Goal: Task Accomplishment & Management: Use online tool/utility

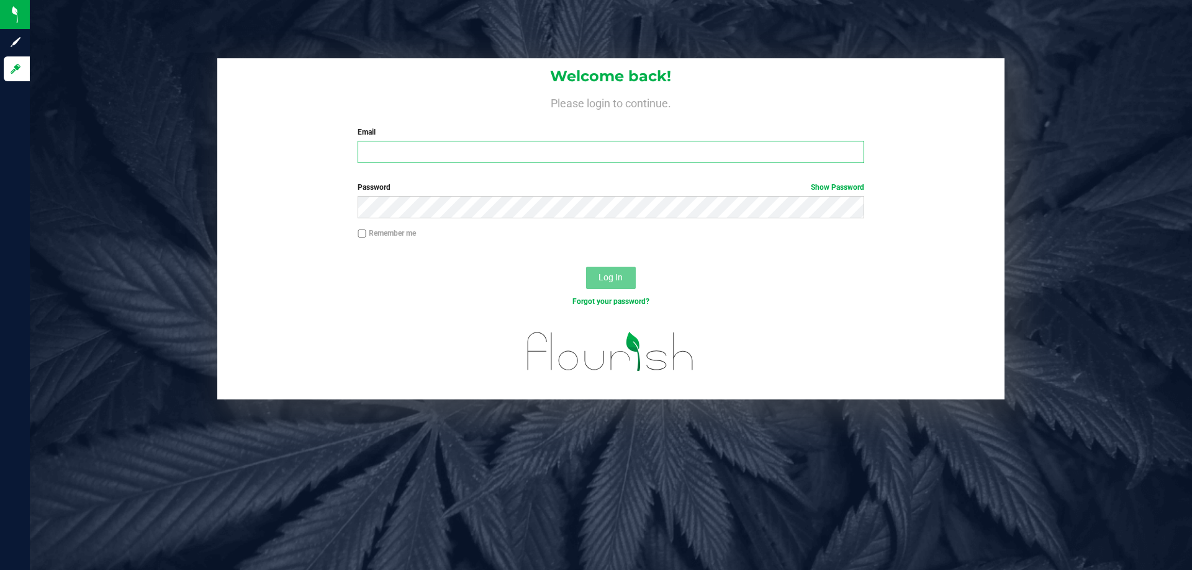
click at [400, 156] on input "Email" at bounding box center [611, 152] width 506 height 22
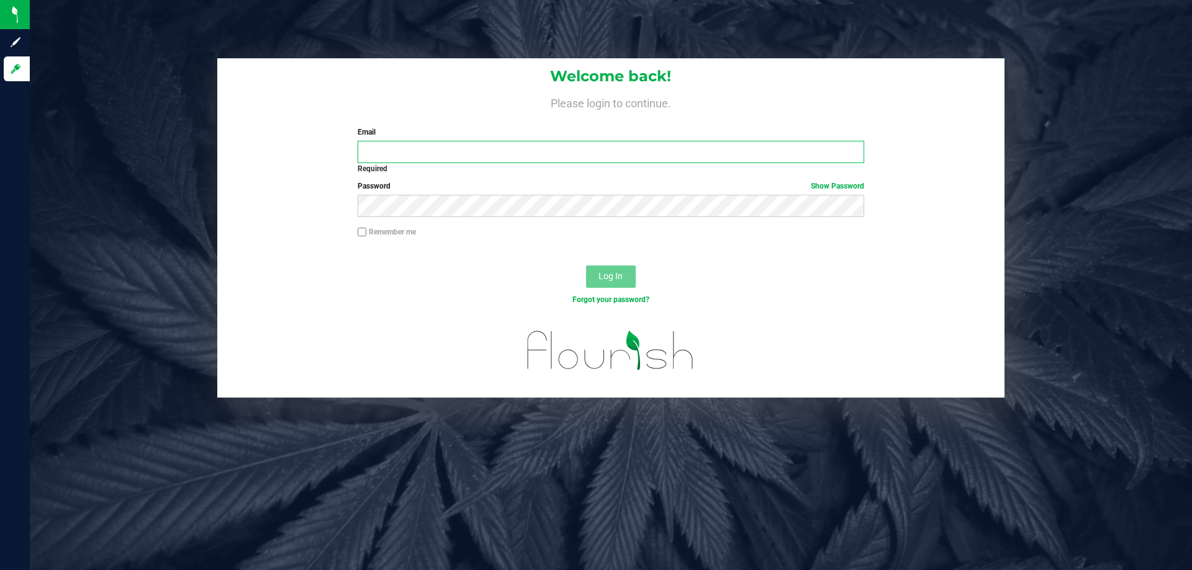
click at [436, 151] on input "Email" at bounding box center [611, 152] width 506 height 22
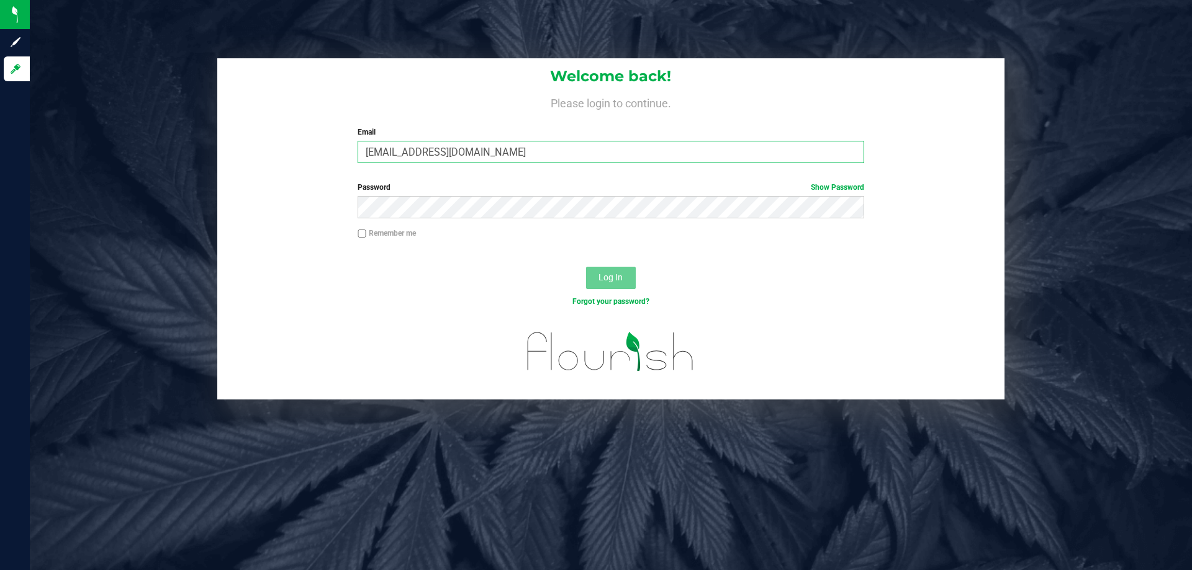
type input "[EMAIL_ADDRESS][DOMAIN_NAME]"
click at [619, 278] on span "Log In" at bounding box center [610, 277] width 24 height 10
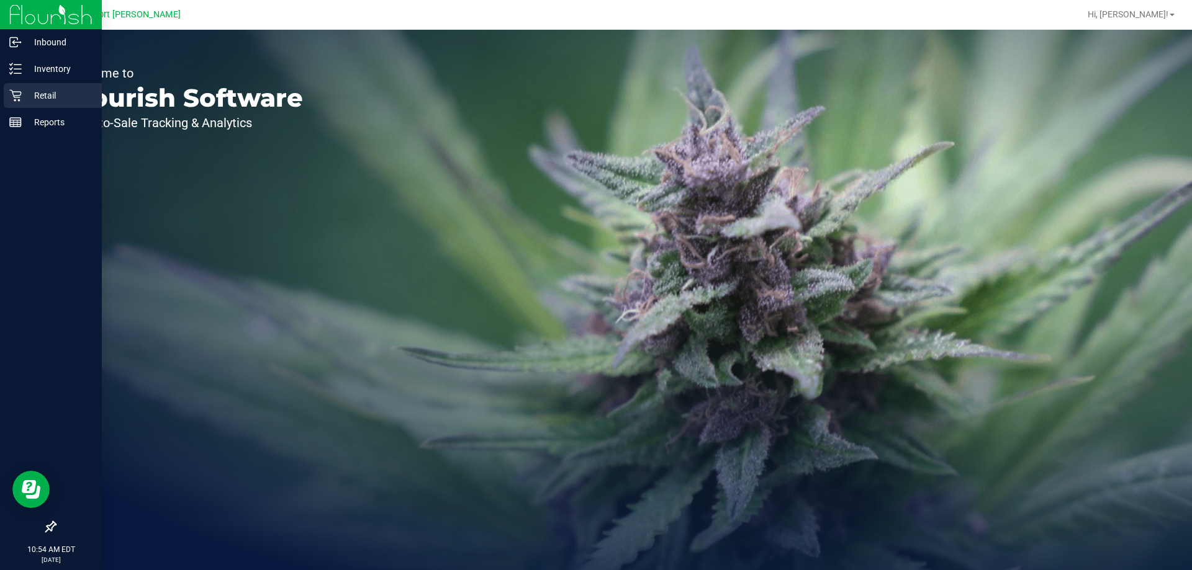
click at [17, 94] on icon at bounding box center [15, 95] width 12 height 12
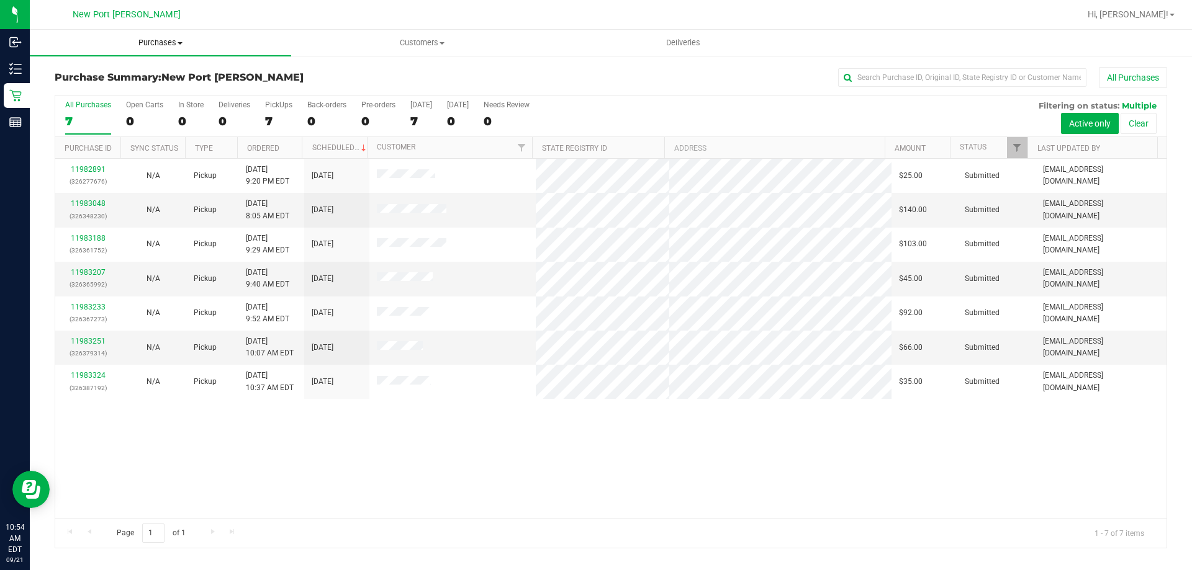
click at [170, 47] on span "Purchases" at bounding box center [160, 42] width 261 height 11
click at [145, 89] on li "Fulfillment" at bounding box center [160, 90] width 261 height 15
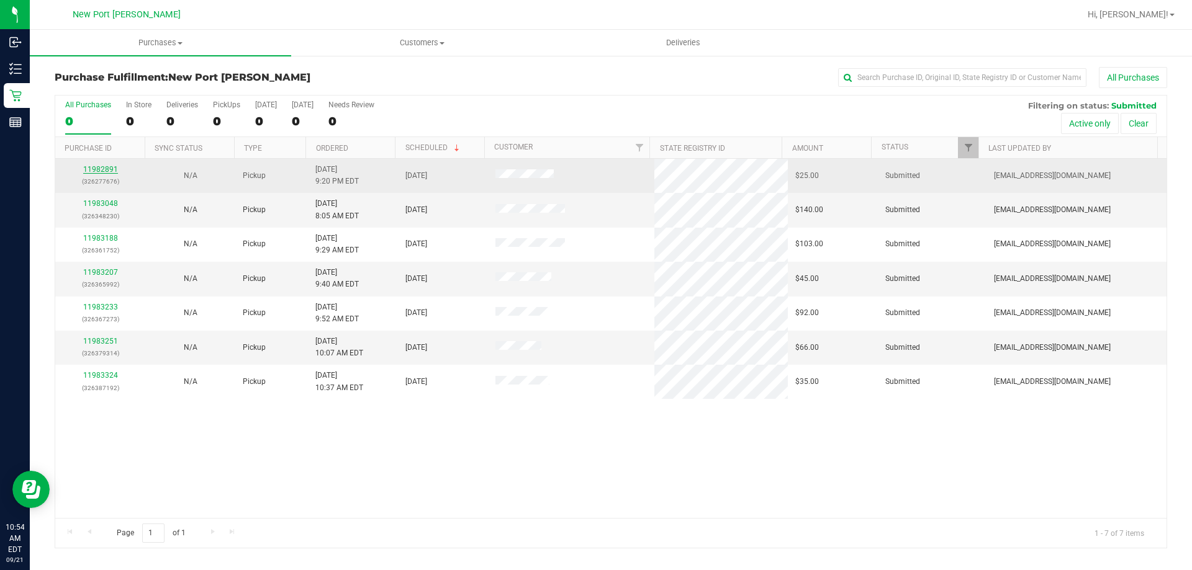
click at [110, 166] on link "11982891" at bounding box center [100, 169] width 35 height 9
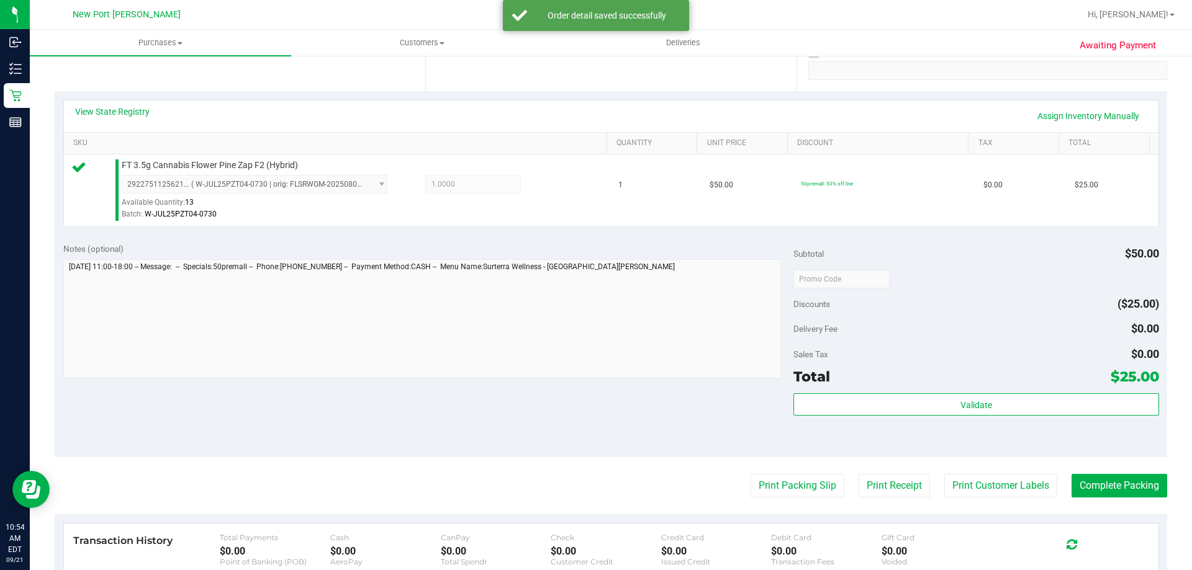
scroll to position [248, 0]
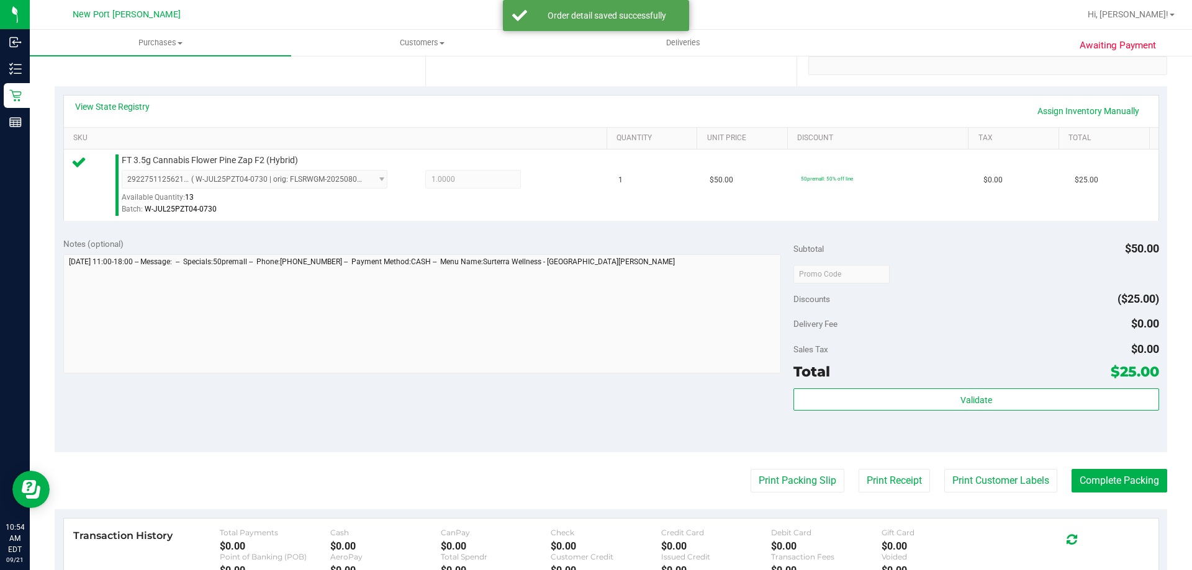
click at [942, 412] on div "Validate" at bounding box center [975, 417] width 365 height 56
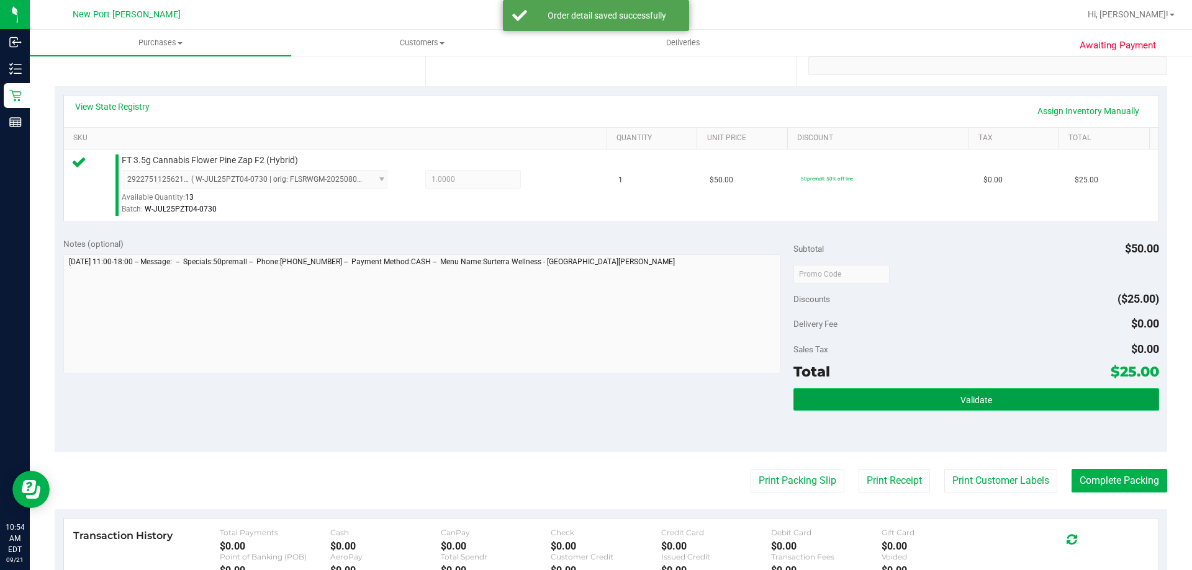
click at [937, 402] on button "Validate" at bounding box center [975, 400] width 365 height 22
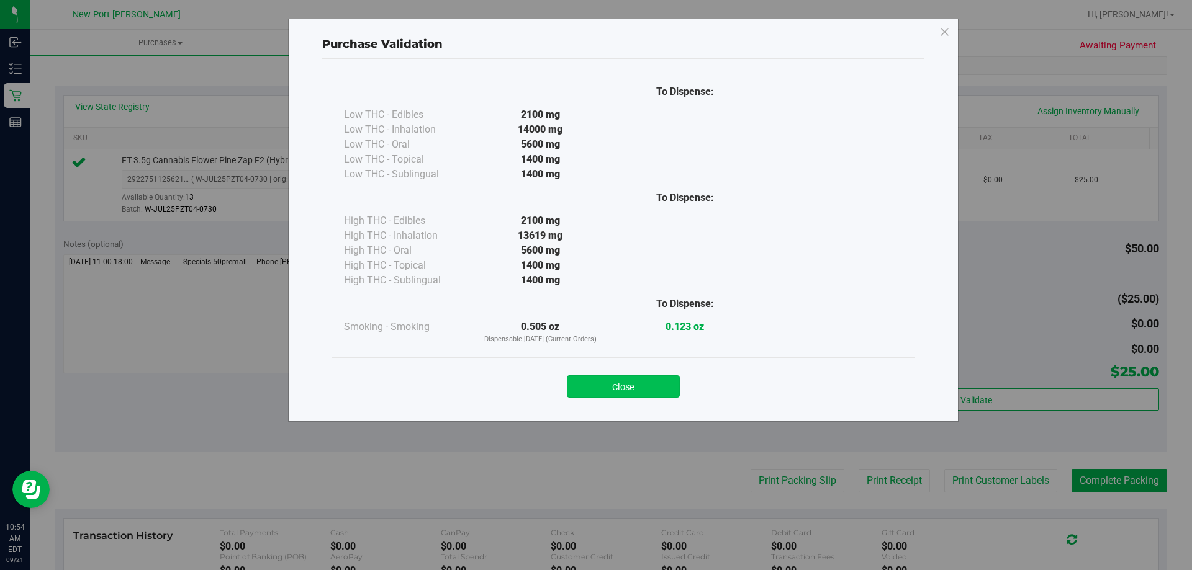
click at [668, 387] on button "Close" at bounding box center [623, 387] width 113 height 22
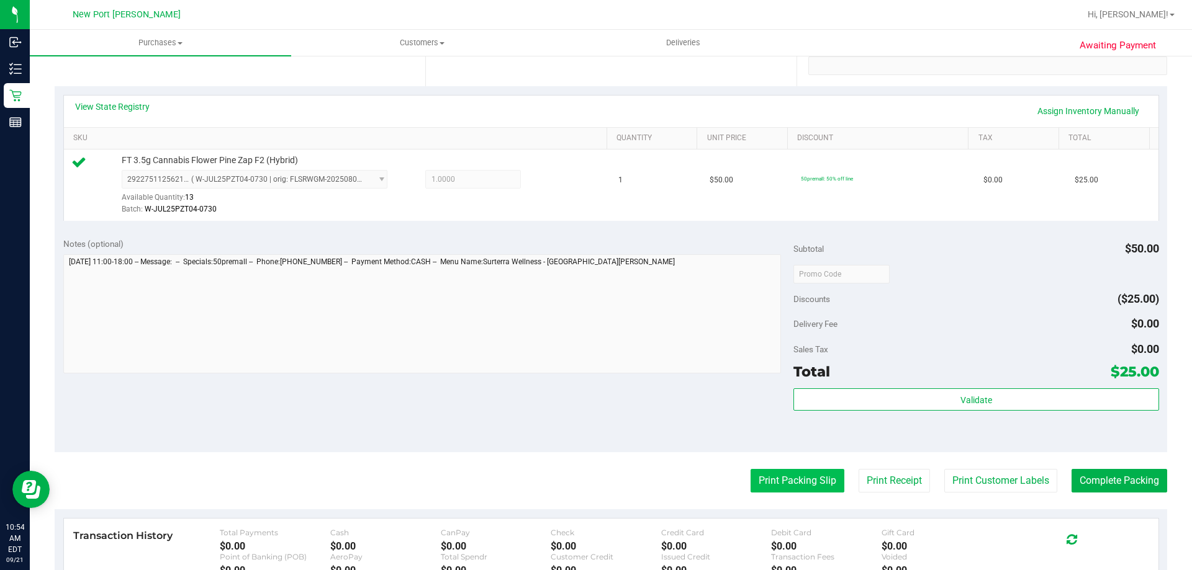
click at [784, 487] on button "Print Packing Slip" at bounding box center [797, 481] width 94 height 24
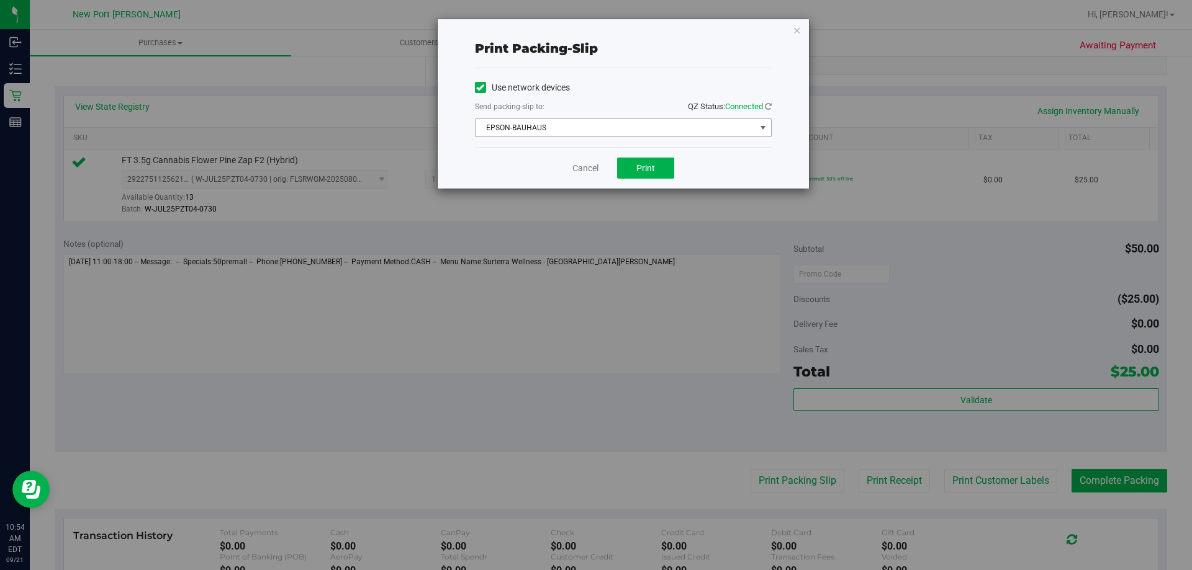
click at [758, 130] on span "select" at bounding box center [763, 128] width 10 height 10
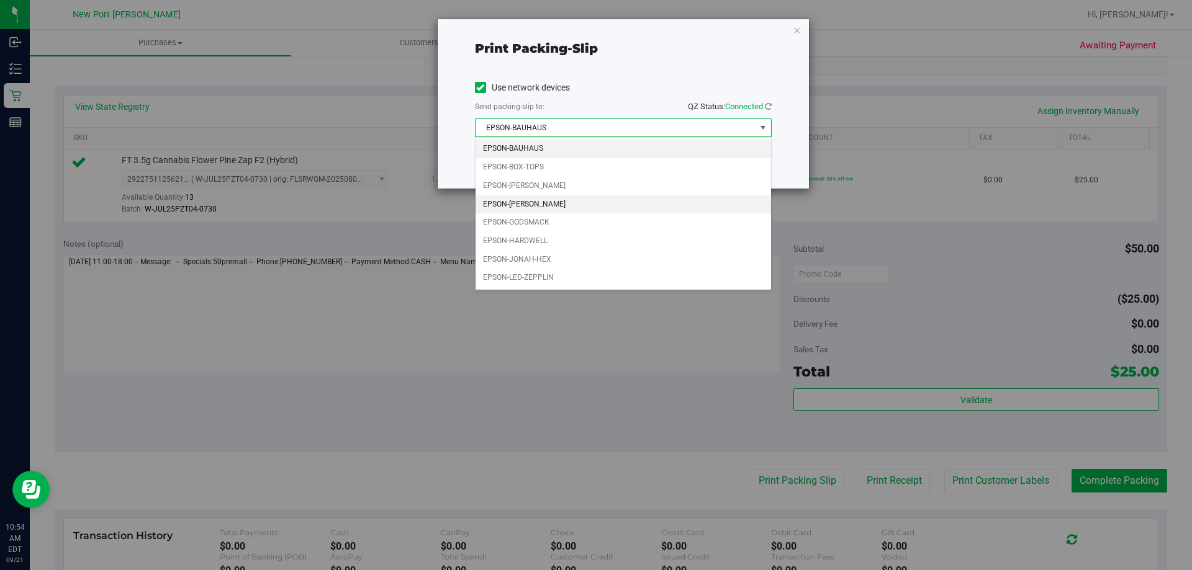
click at [692, 210] on li "EPSON-[PERSON_NAME]" at bounding box center [622, 205] width 295 height 19
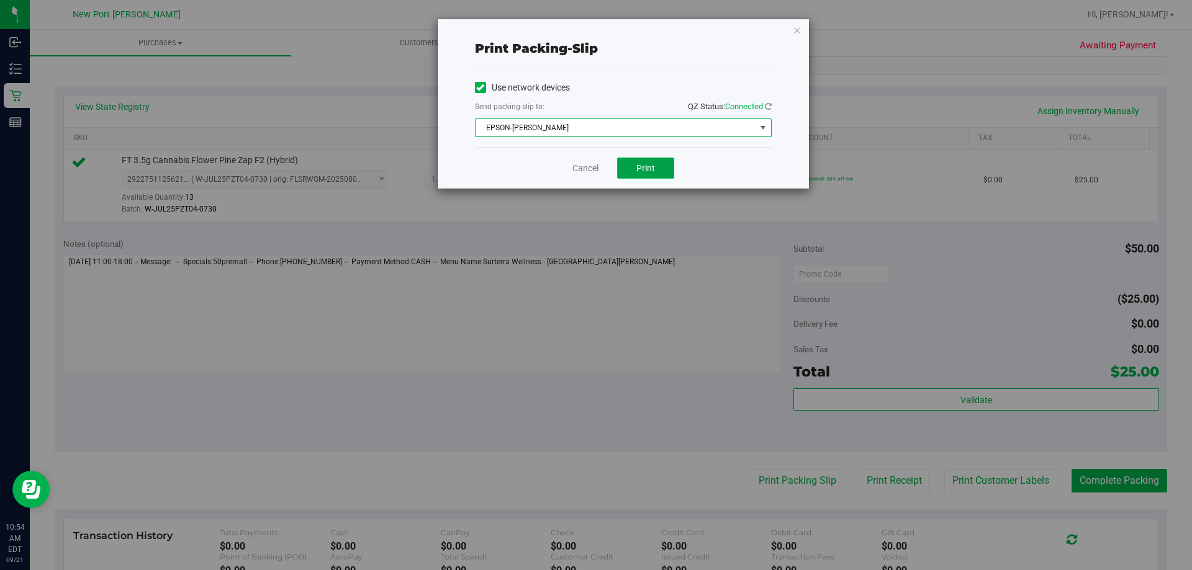
click at [657, 165] on button "Print" at bounding box center [645, 168] width 57 height 21
click at [584, 173] on link "Cancel" at bounding box center [585, 168] width 26 height 13
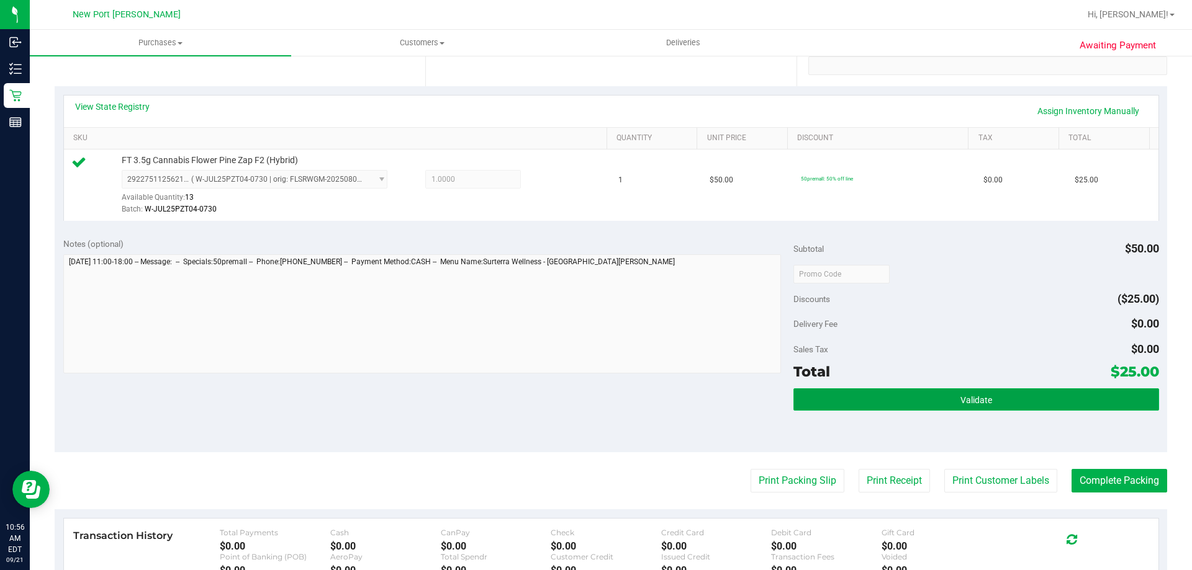
click at [982, 407] on button "Validate" at bounding box center [975, 400] width 365 height 22
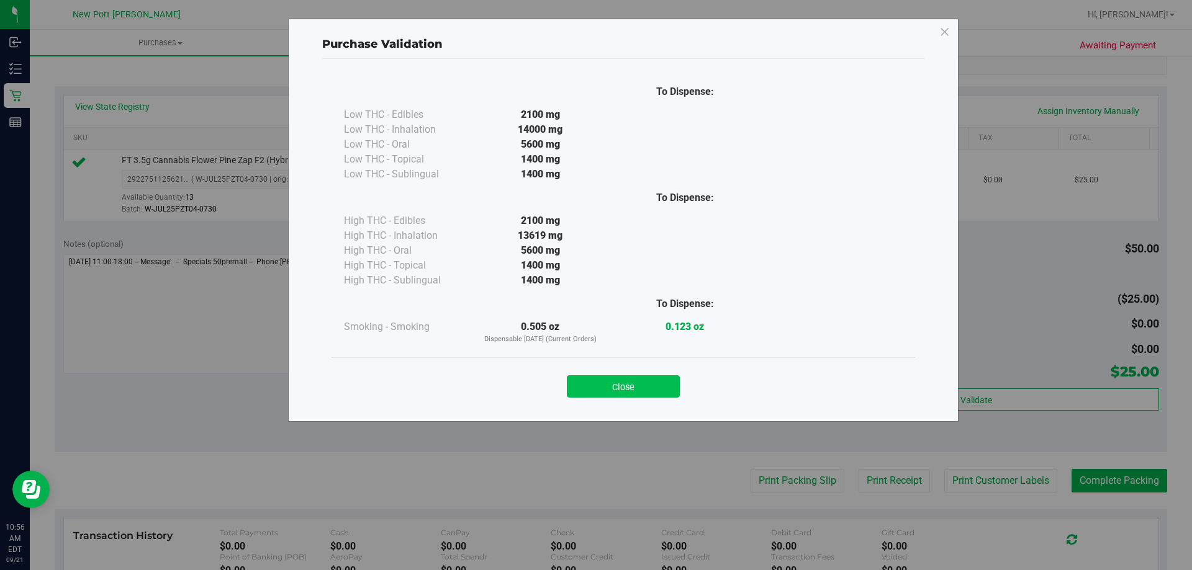
click at [627, 385] on button "Close" at bounding box center [623, 387] width 113 height 22
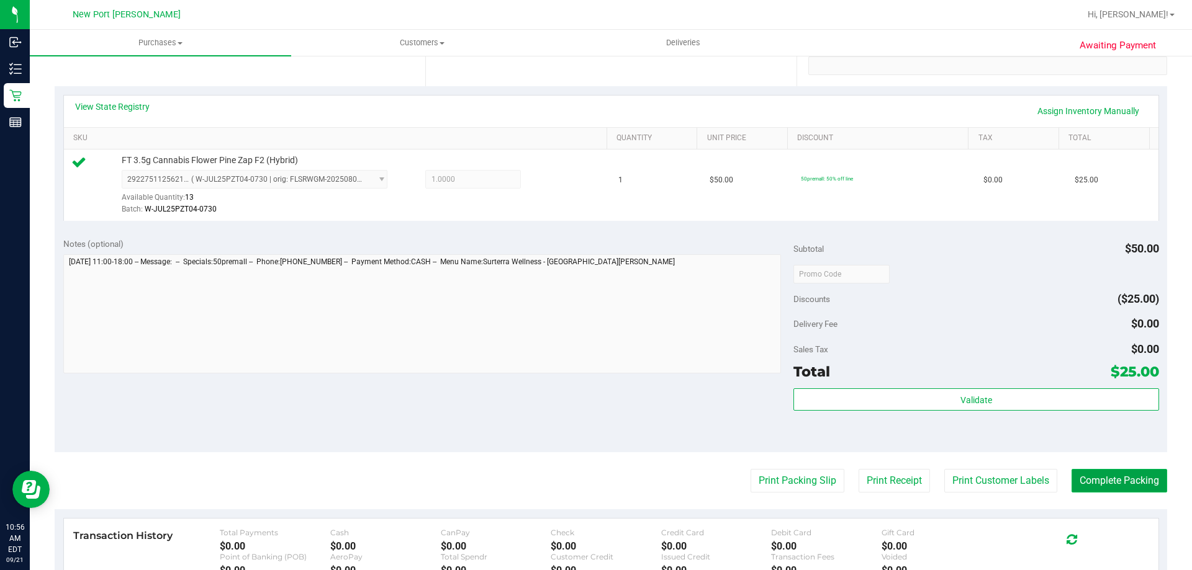
click at [1094, 483] on button "Complete Packing" at bounding box center [1119, 481] width 96 height 24
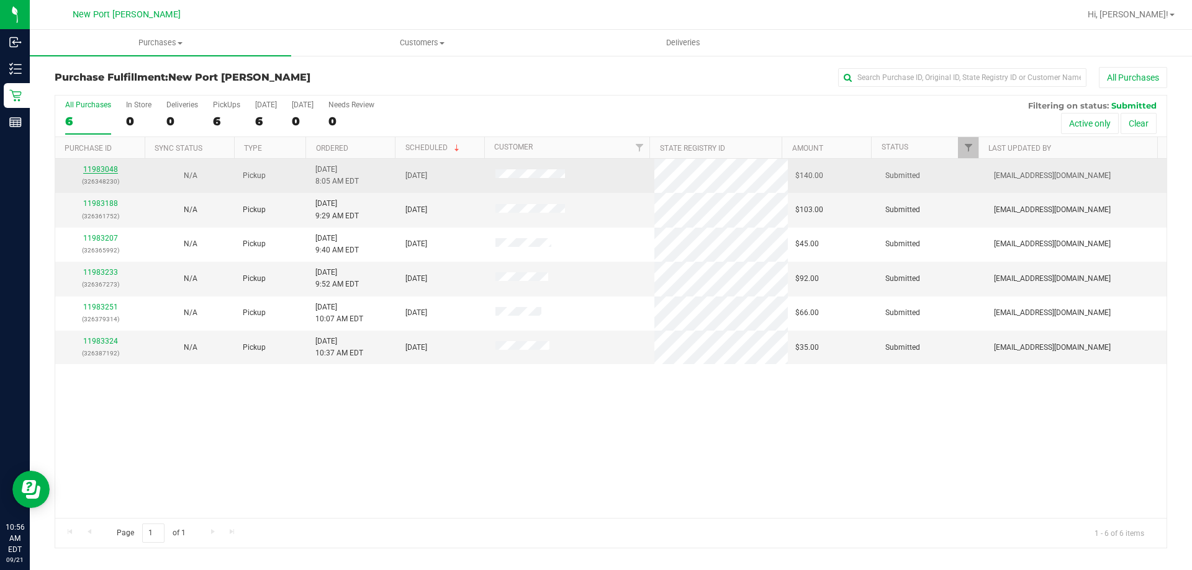
click at [109, 169] on link "11983048" at bounding box center [100, 169] width 35 height 9
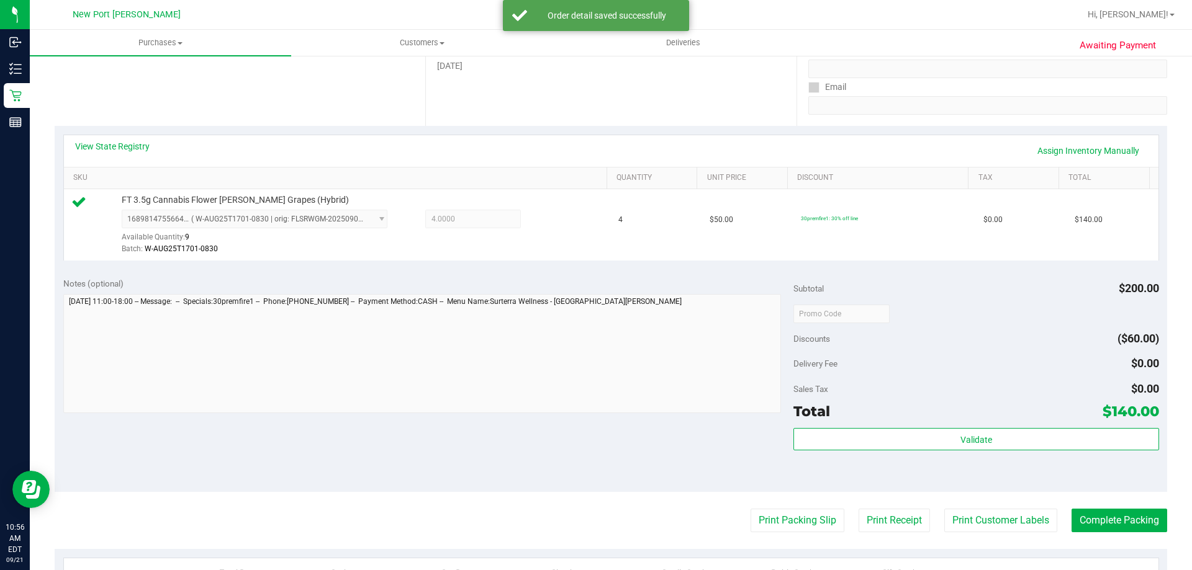
scroll to position [248, 0]
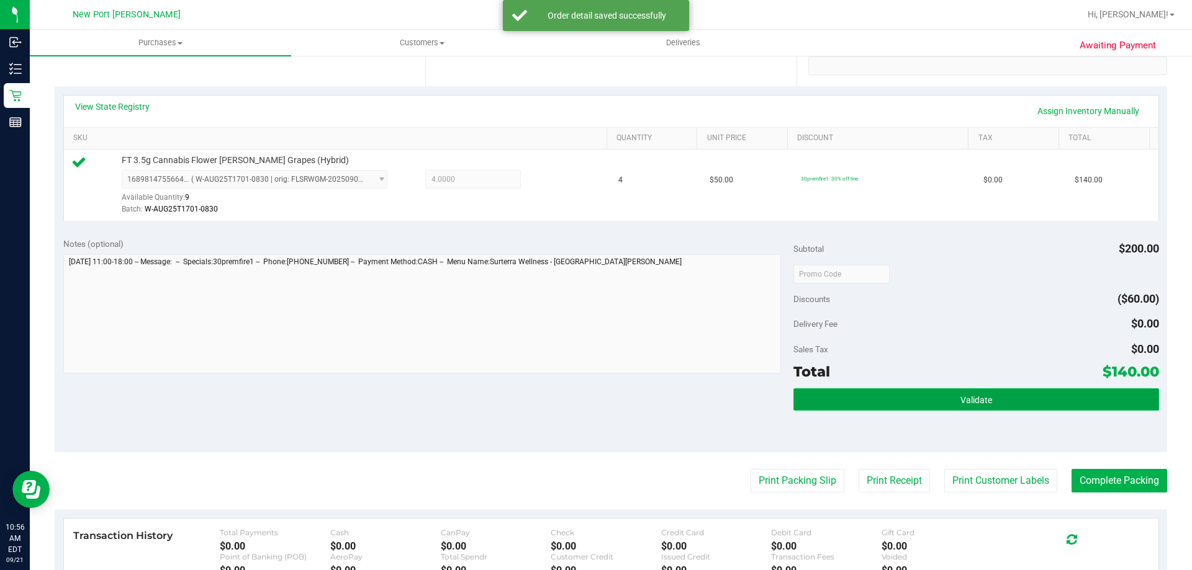
click at [943, 398] on button "Validate" at bounding box center [975, 400] width 365 height 22
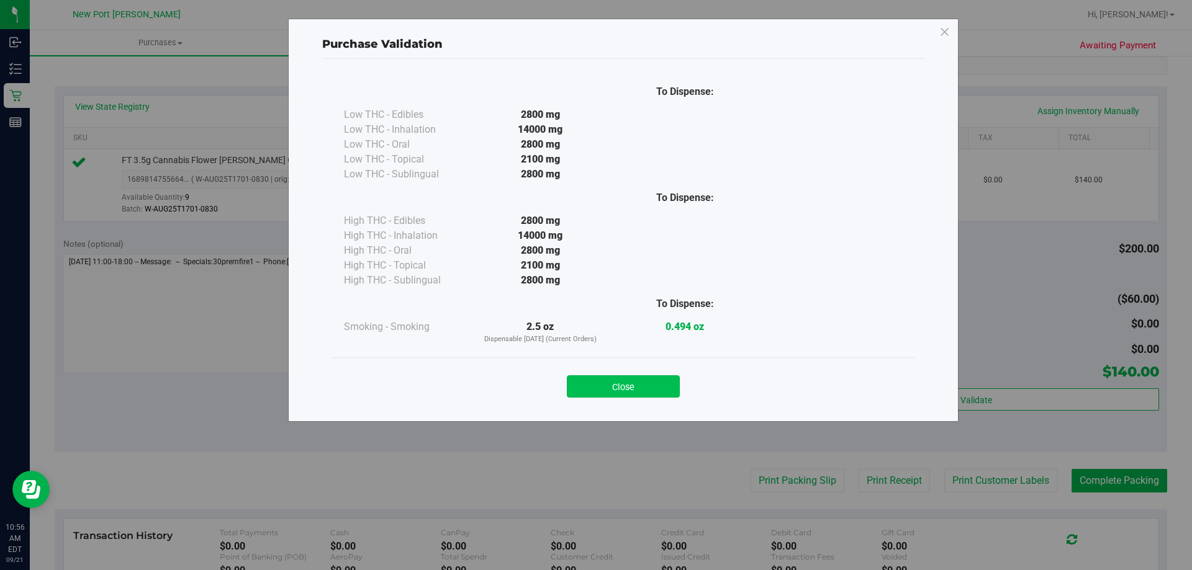
click at [635, 384] on button "Close" at bounding box center [623, 387] width 113 height 22
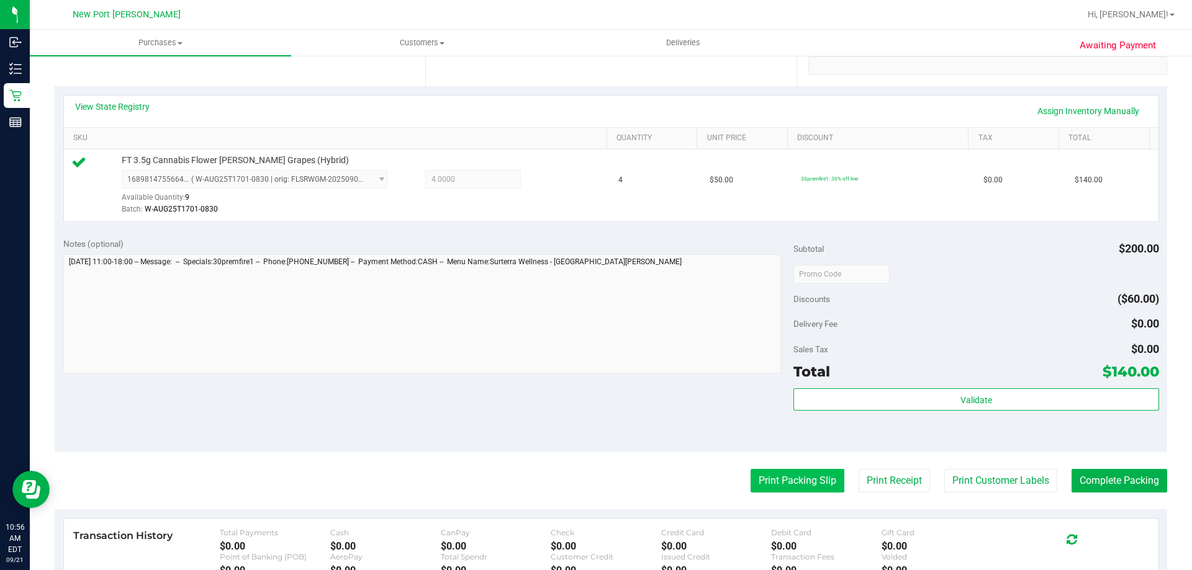
click at [776, 486] on button "Print Packing Slip" at bounding box center [797, 481] width 94 height 24
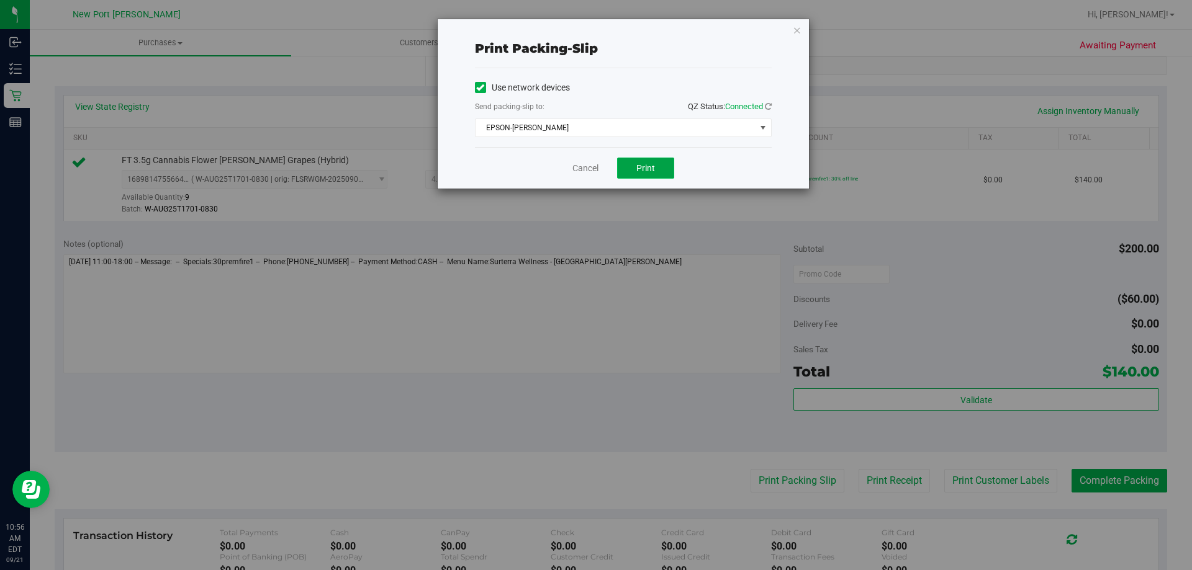
click at [662, 166] on button "Print" at bounding box center [645, 168] width 57 height 21
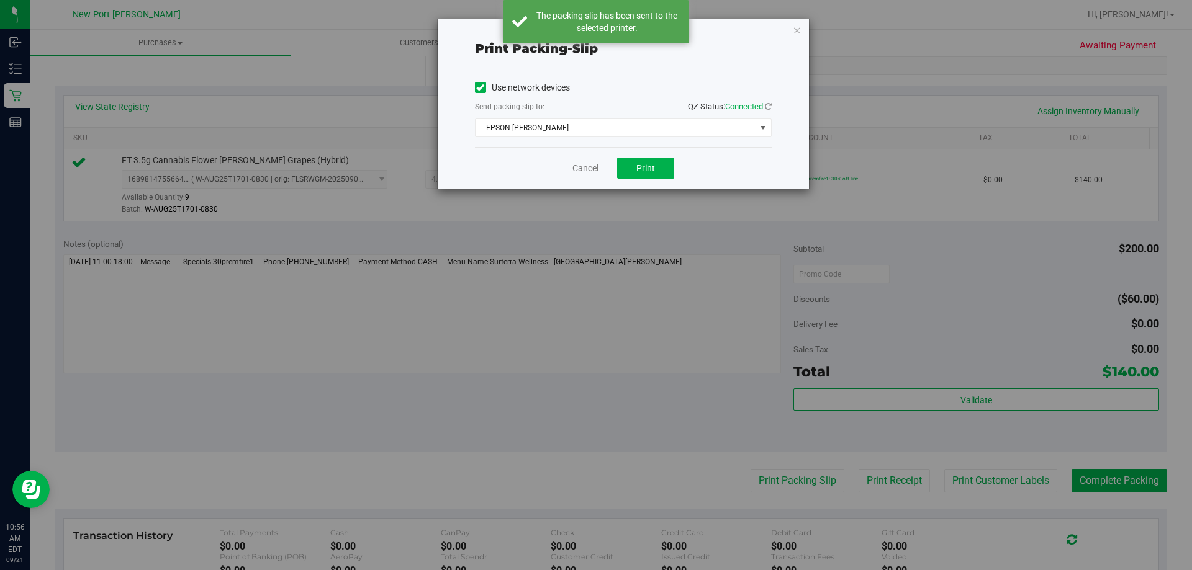
click at [585, 163] on link "Cancel" at bounding box center [585, 168] width 26 height 13
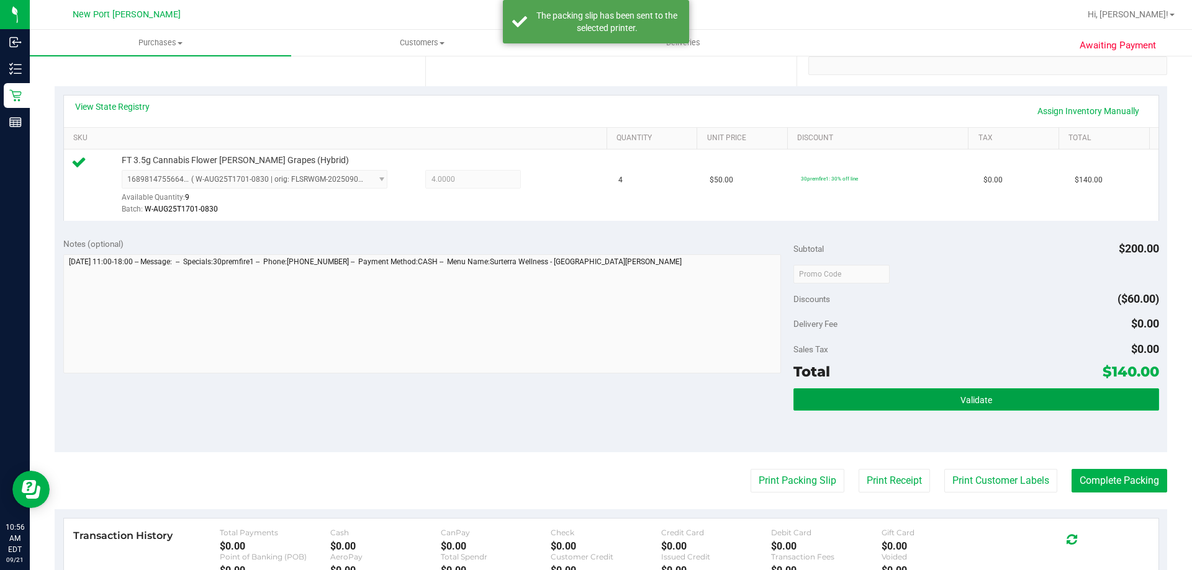
click at [978, 402] on span "Validate" at bounding box center [976, 400] width 32 height 10
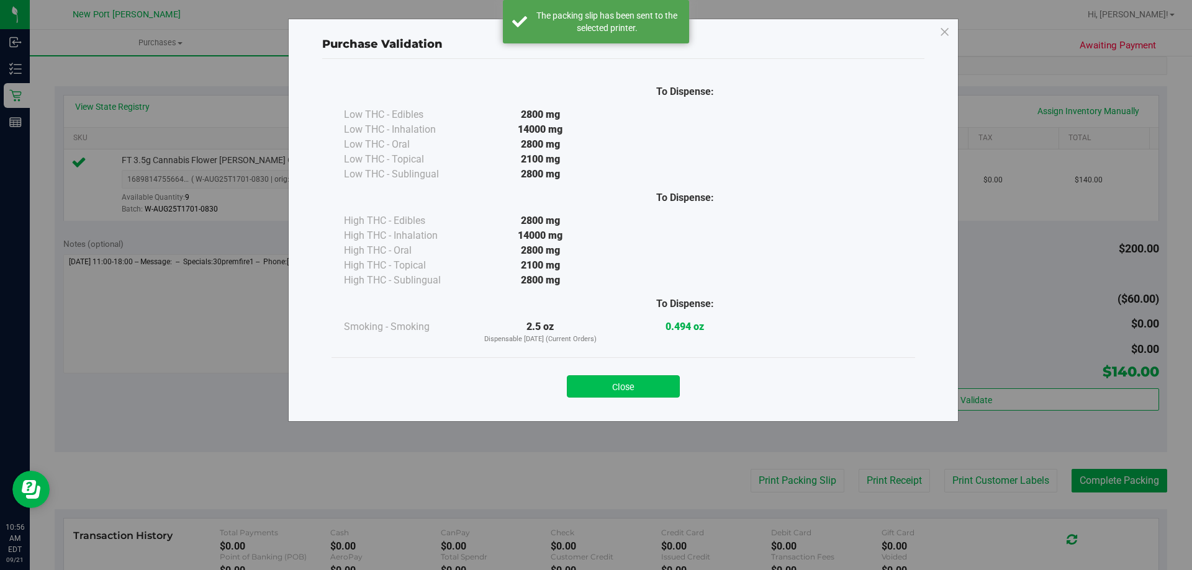
click at [641, 381] on button "Close" at bounding box center [623, 387] width 113 height 22
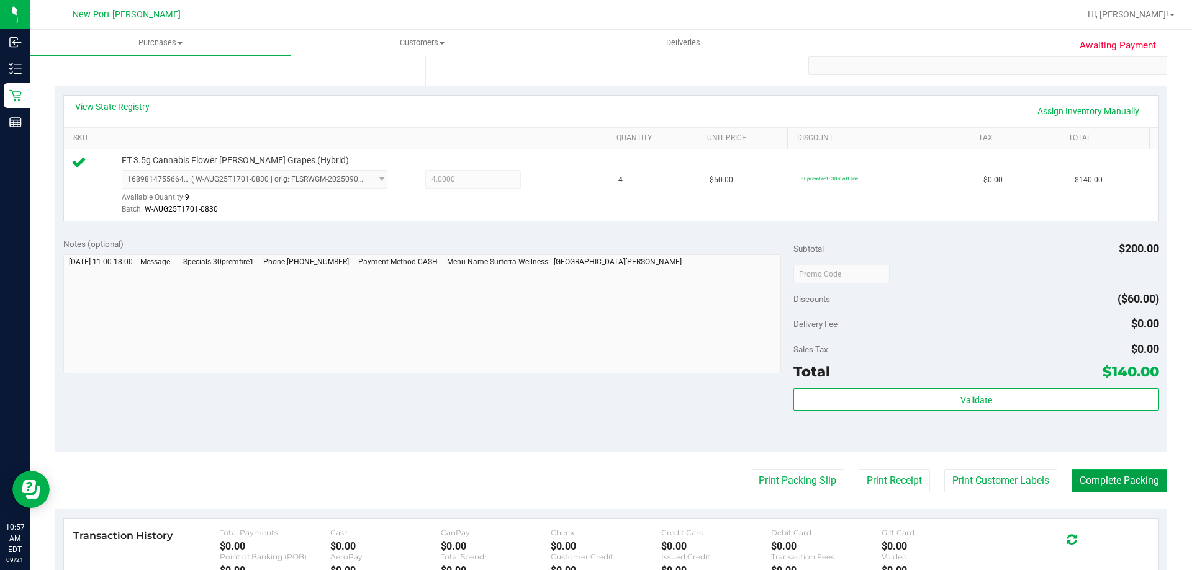
click at [1117, 482] on button "Complete Packing" at bounding box center [1119, 481] width 96 height 24
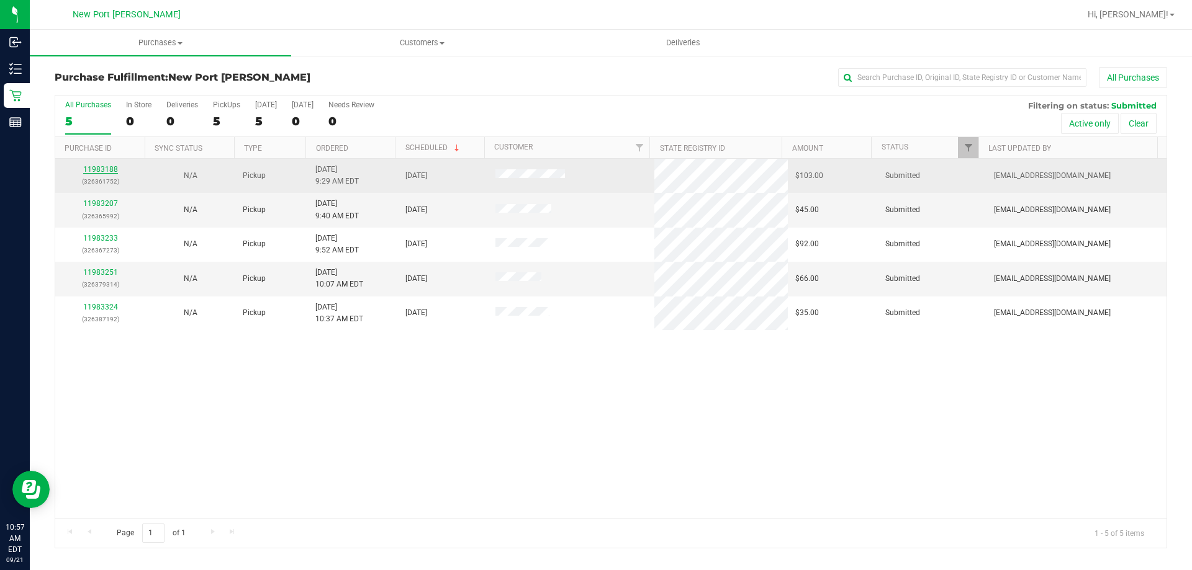
click at [107, 168] on link "11983188" at bounding box center [100, 169] width 35 height 9
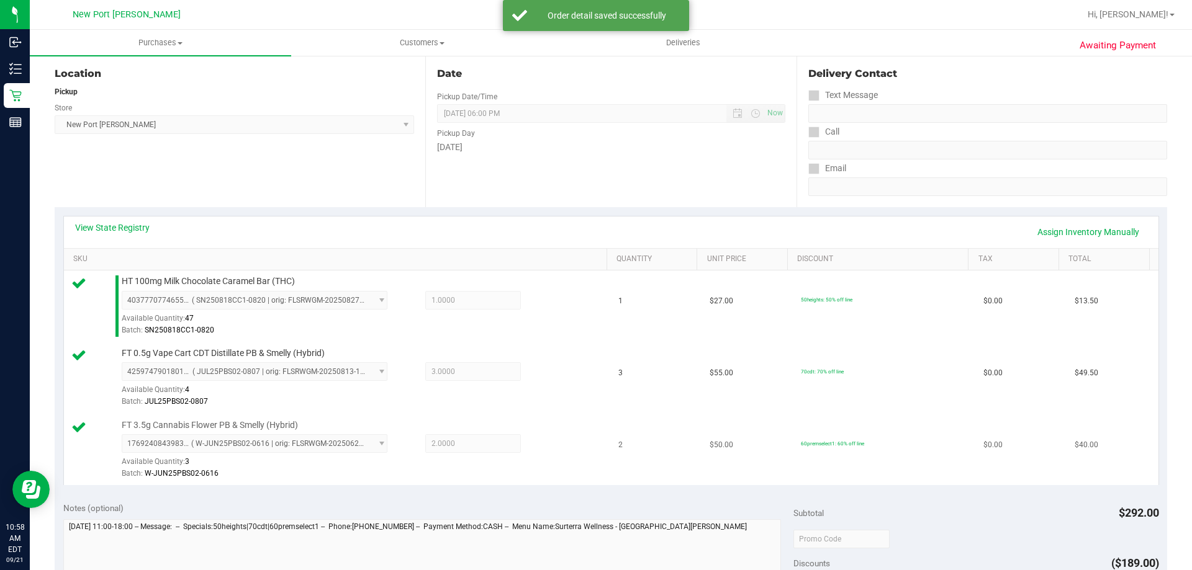
scroll to position [497, 0]
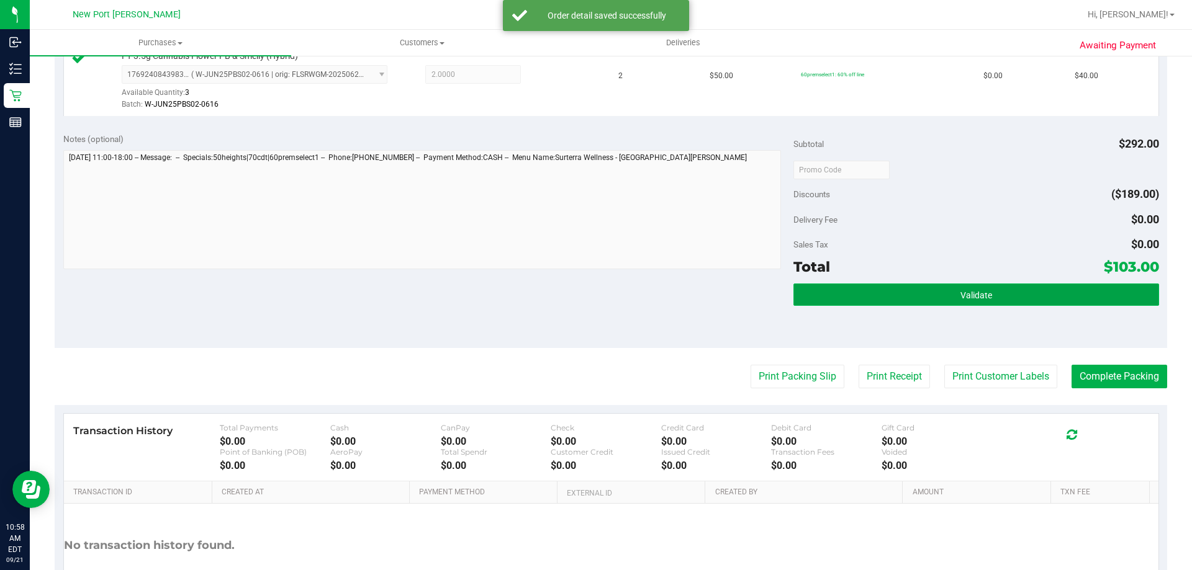
click at [912, 292] on button "Validate" at bounding box center [975, 295] width 365 height 22
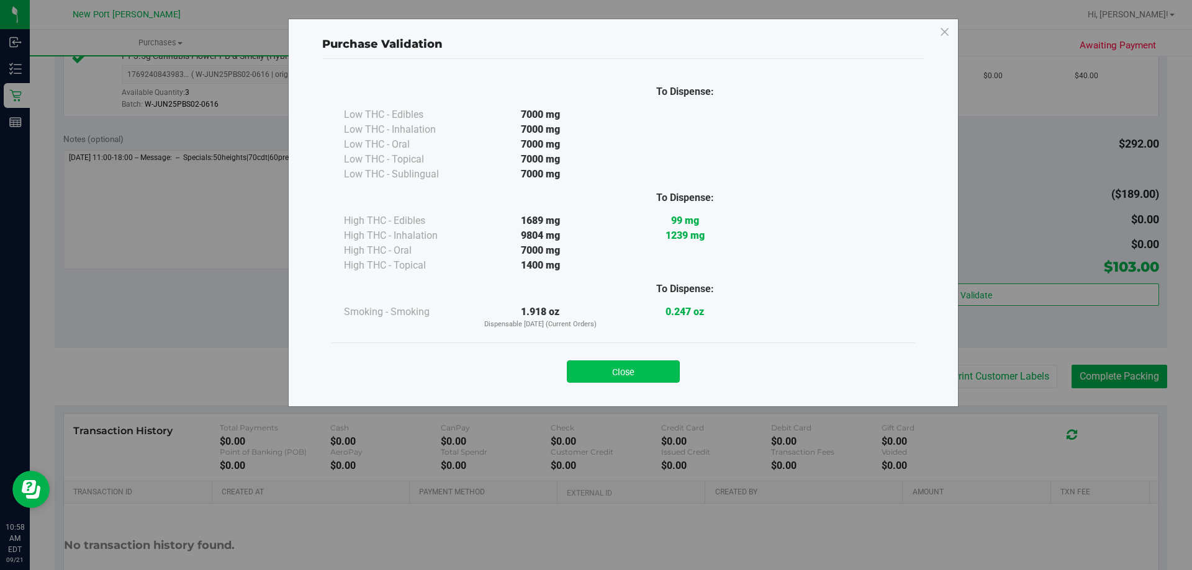
click at [667, 374] on button "Close" at bounding box center [623, 372] width 113 height 22
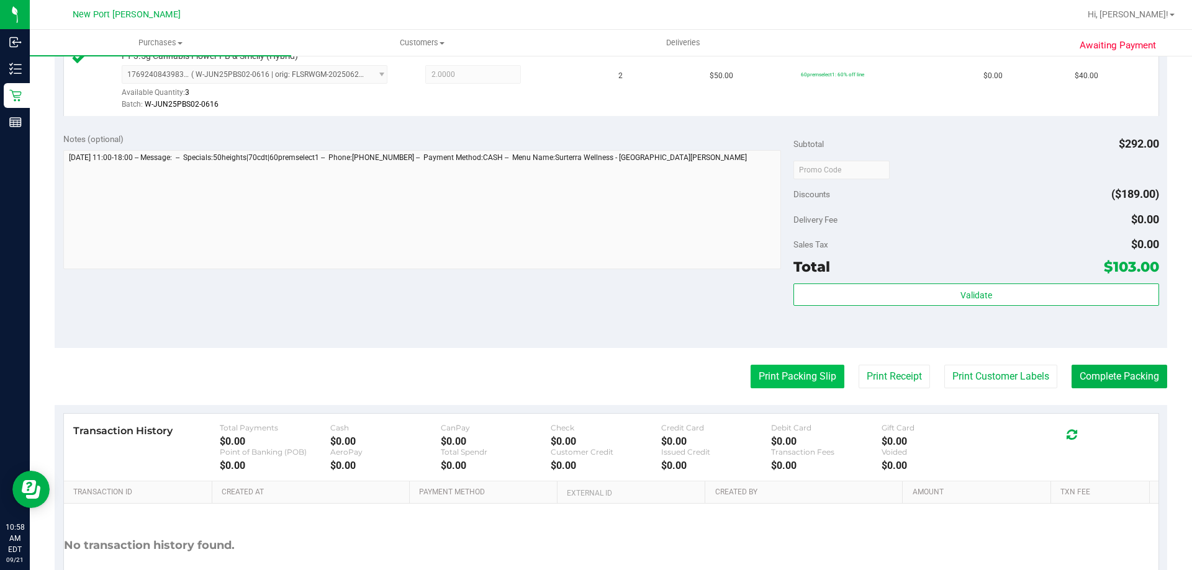
click at [803, 371] on button "Print Packing Slip" at bounding box center [797, 377] width 94 height 24
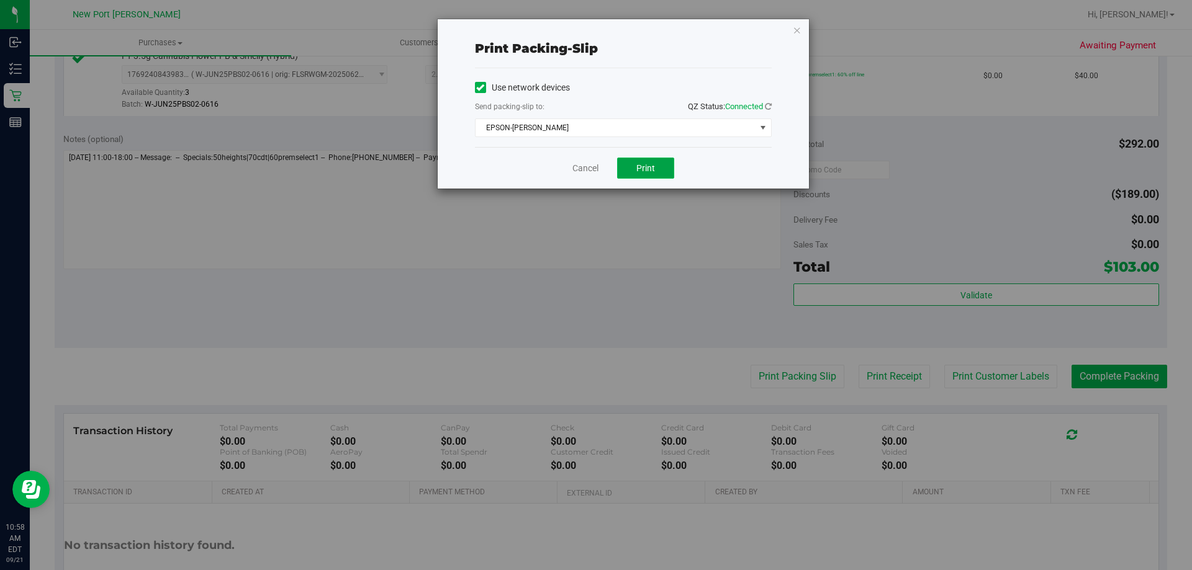
click at [650, 162] on button "Print" at bounding box center [645, 168] width 57 height 21
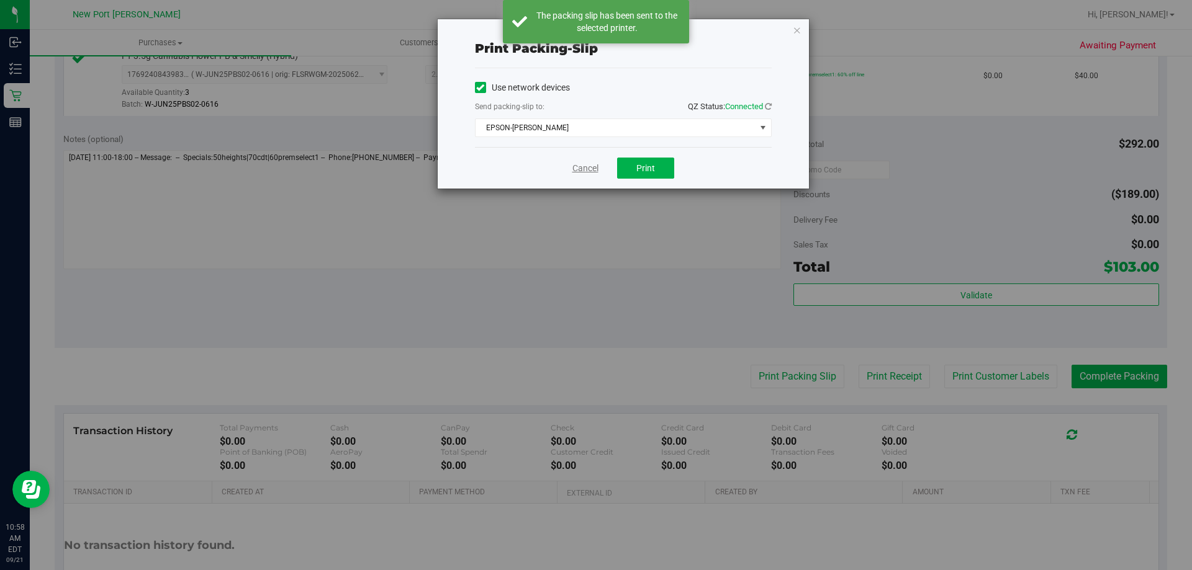
click at [582, 169] on link "Cancel" at bounding box center [585, 168] width 26 height 13
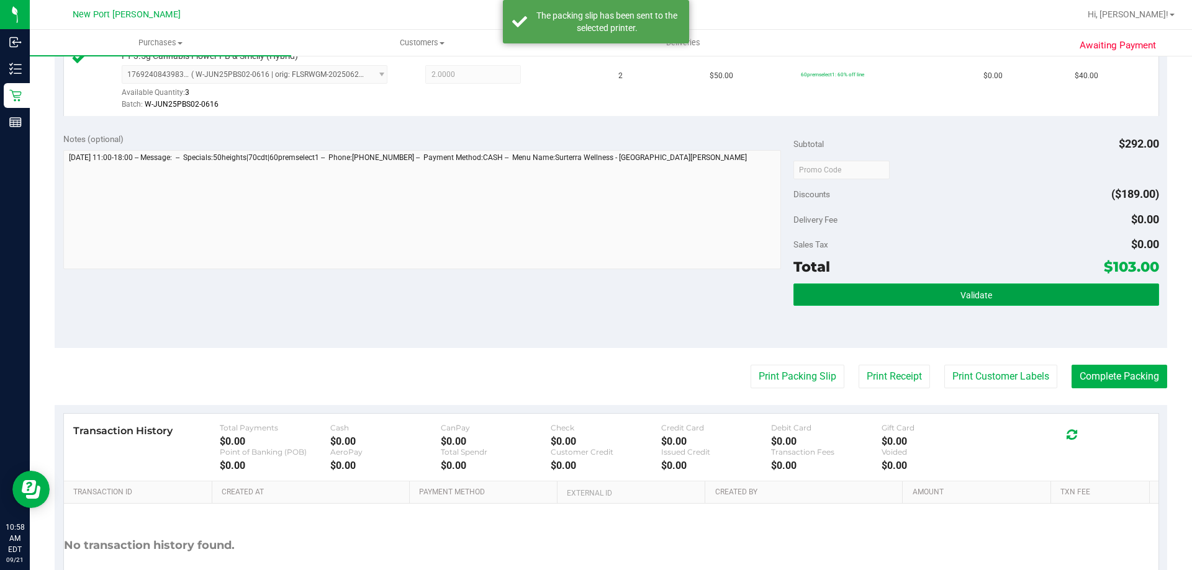
click at [883, 287] on button "Validate" at bounding box center [975, 295] width 365 height 22
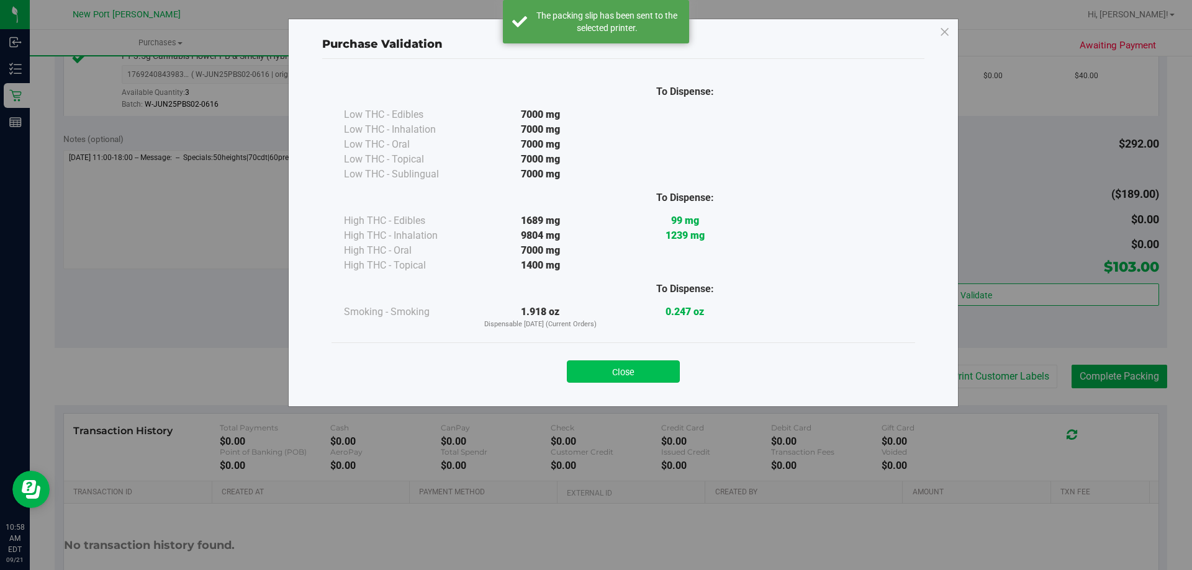
click at [623, 379] on button "Close" at bounding box center [623, 372] width 113 height 22
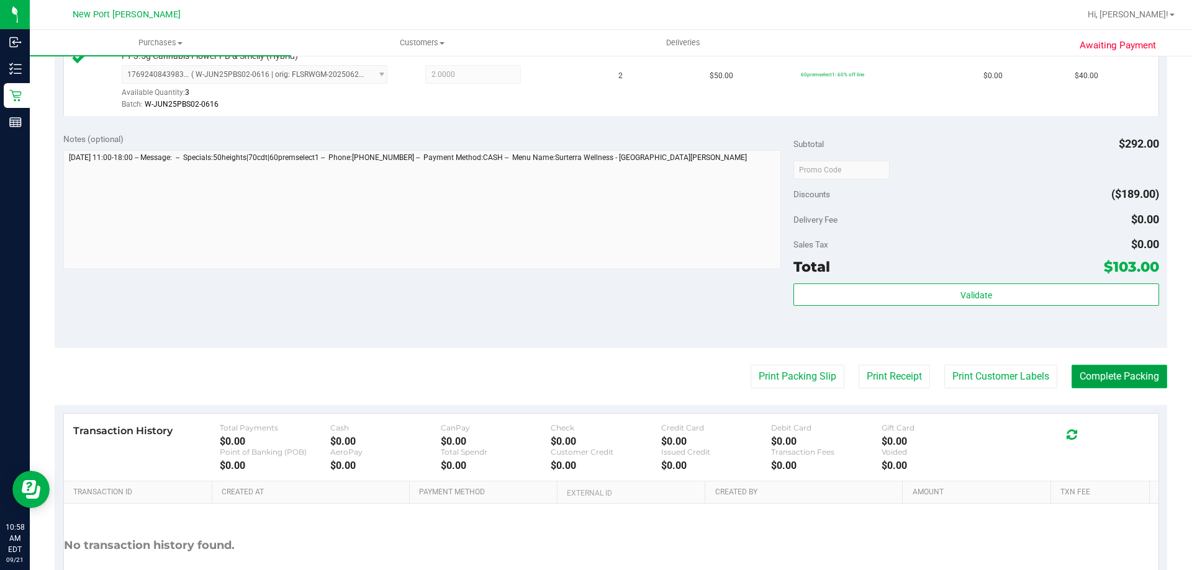
click at [1123, 377] on button "Complete Packing" at bounding box center [1119, 377] width 96 height 24
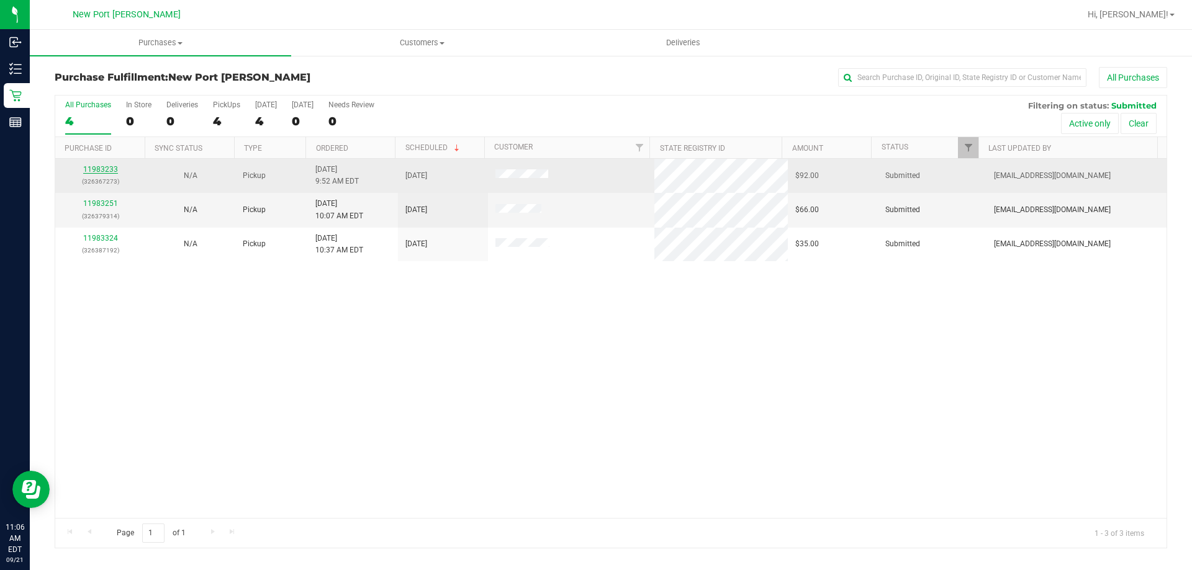
click at [107, 169] on link "11983233" at bounding box center [100, 169] width 35 height 9
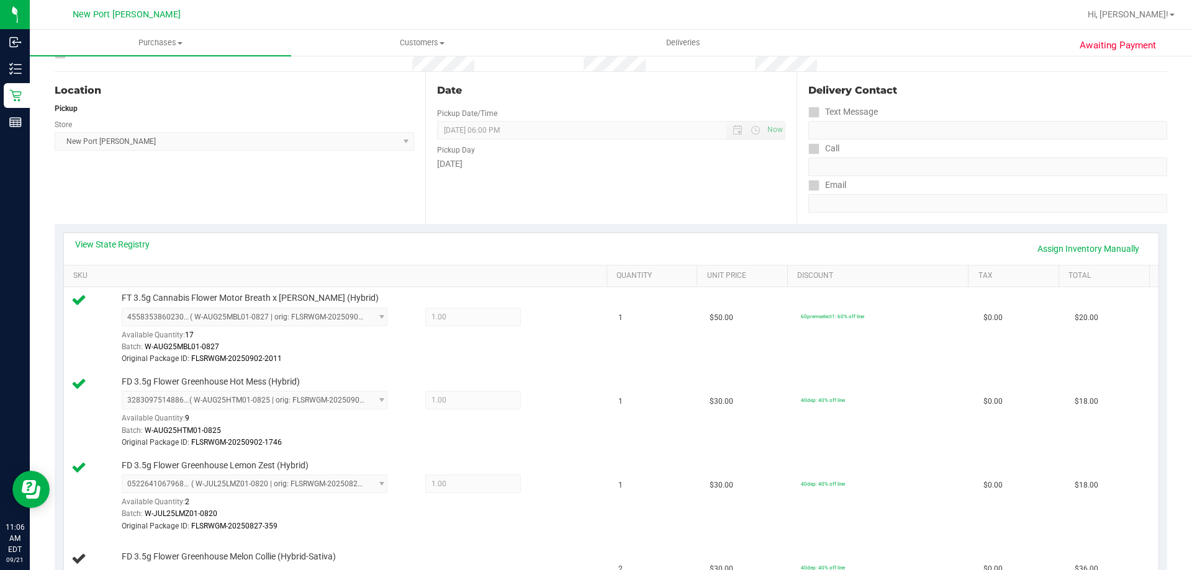
scroll to position [310, 0]
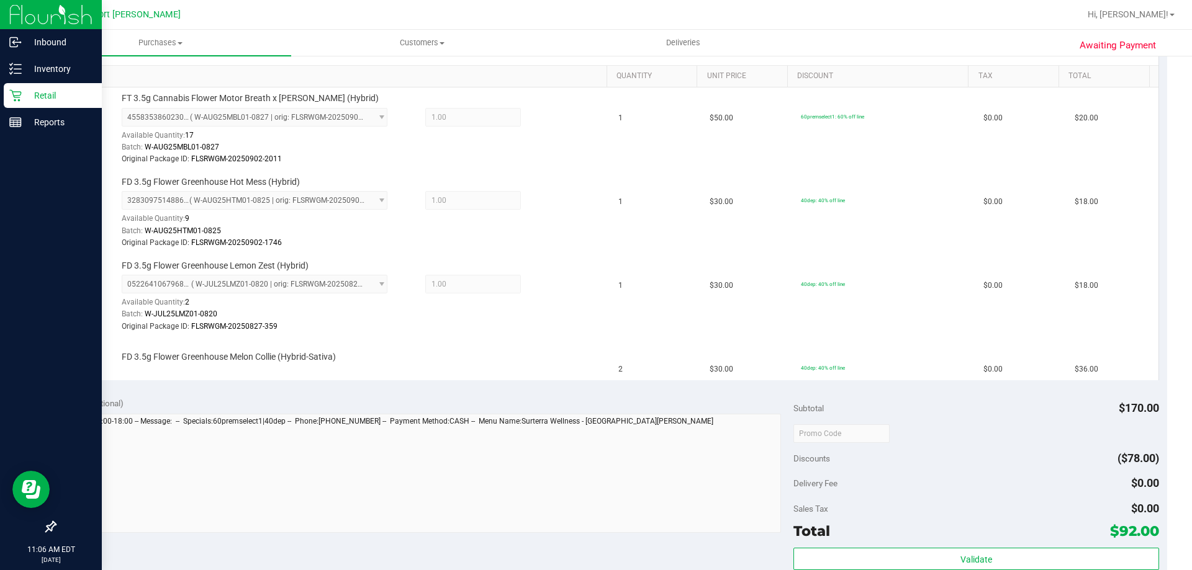
click at [19, 94] on icon at bounding box center [15, 95] width 12 height 12
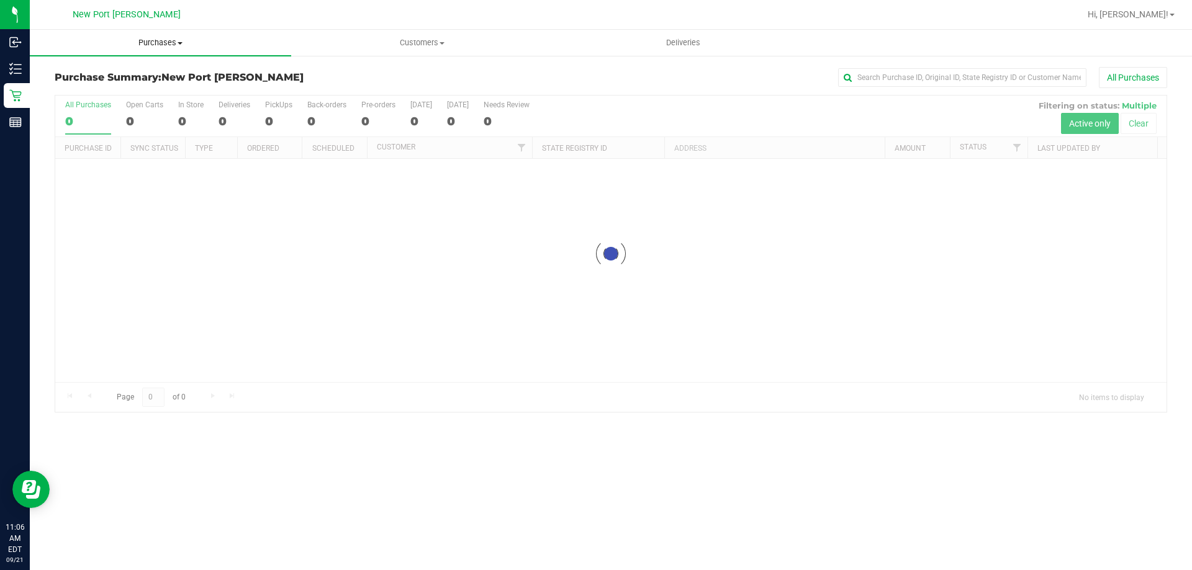
click at [170, 44] on span "Purchases" at bounding box center [160, 42] width 261 height 11
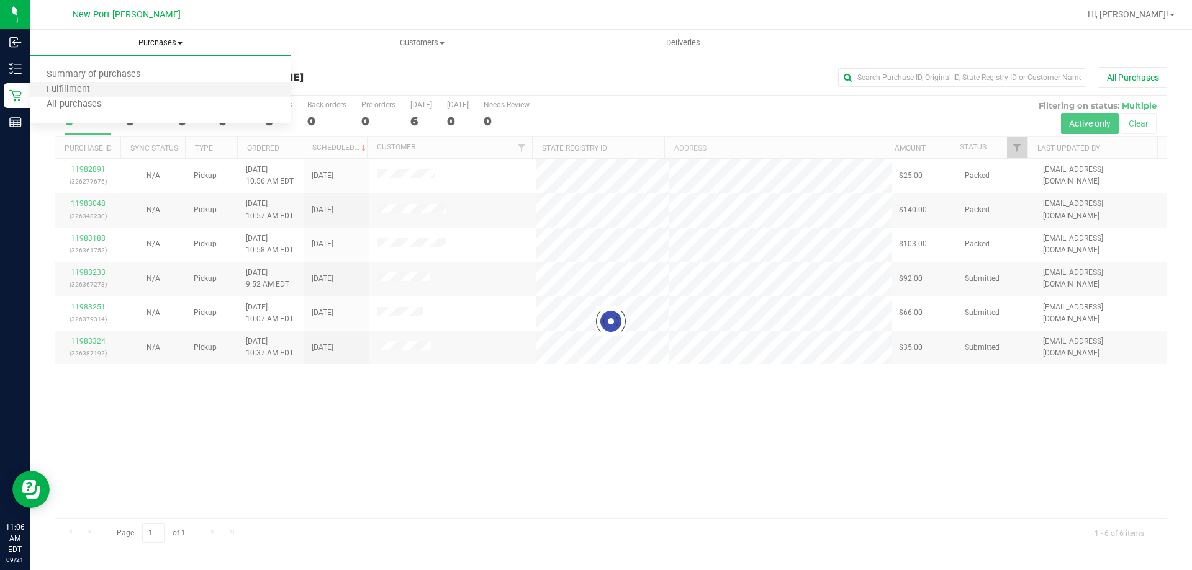
click at [160, 88] on li "Fulfillment" at bounding box center [160, 90] width 261 height 15
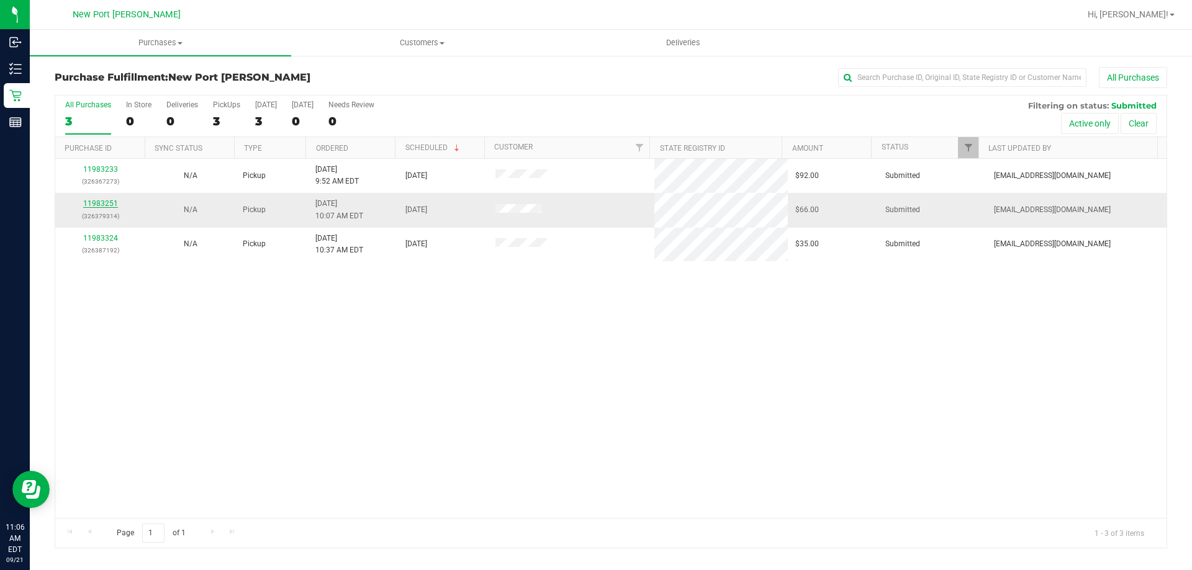
click at [105, 203] on link "11983251" at bounding box center [100, 203] width 35 height 9
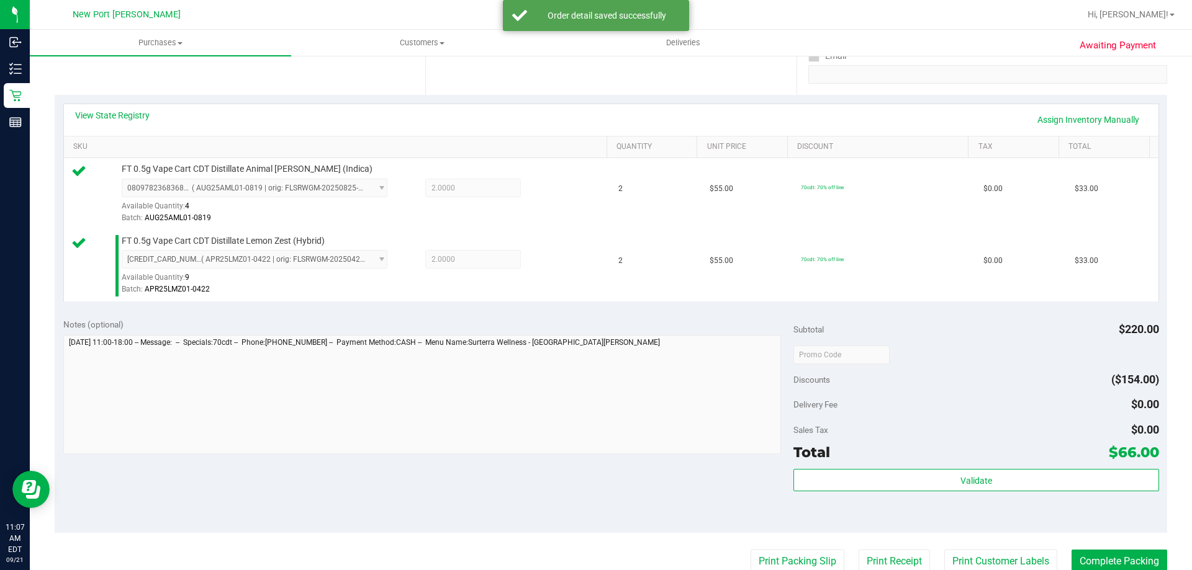
scroll to position [310, 0]
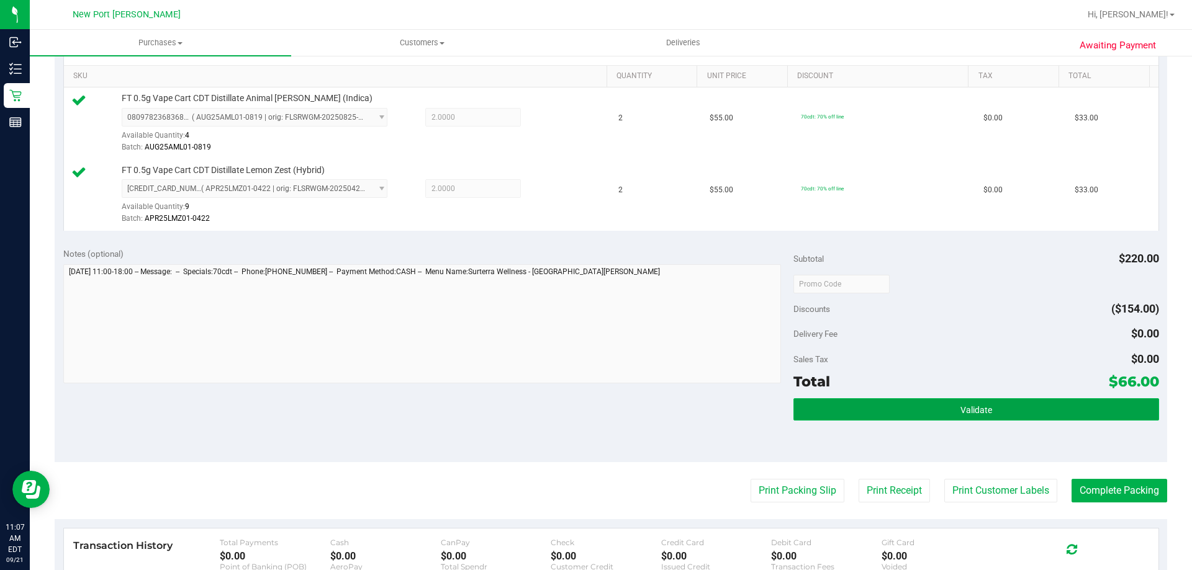
click at [960, 410] on span "Validate" at bounding box center [976, 410] width 32 height 10
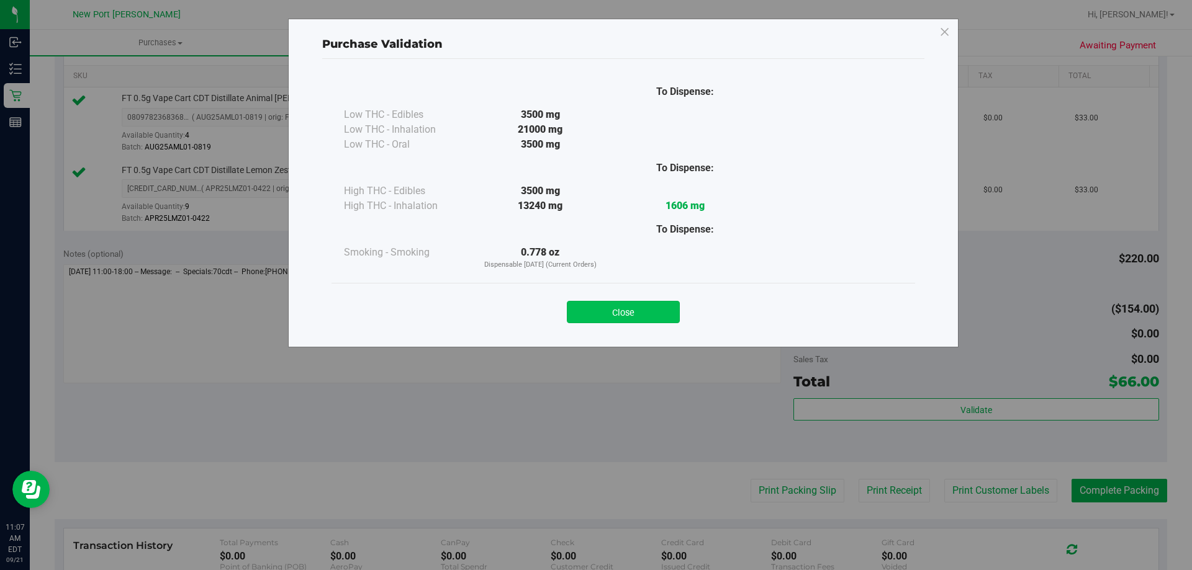
click at [637, 315] on button "Close" at bounding box center [623, 312] width 113 height 22
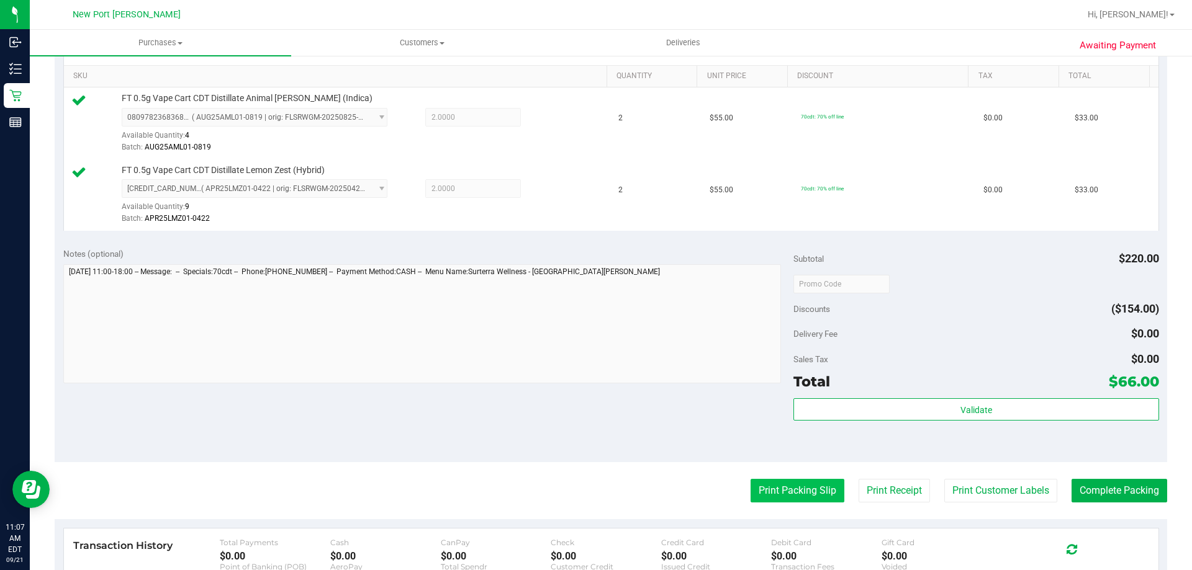
click at [804, 490] on button "Print Packing Slip" at bounding box center [797, 491] width 94 height 24
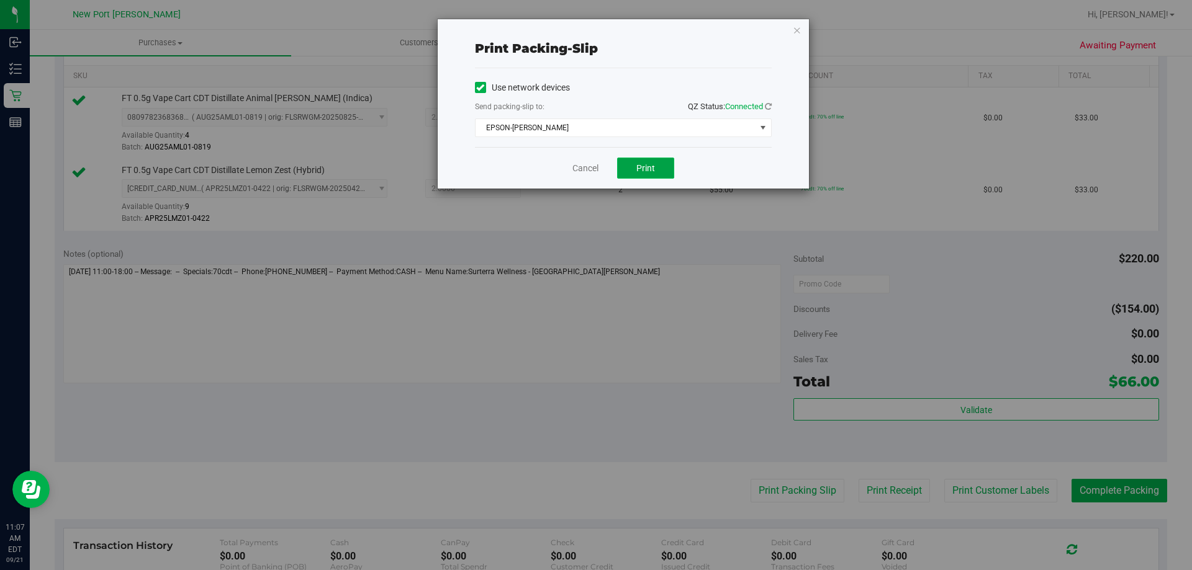
click at [655, 166] on button "Print" at bounding box center [645, 168] width 57 height 21
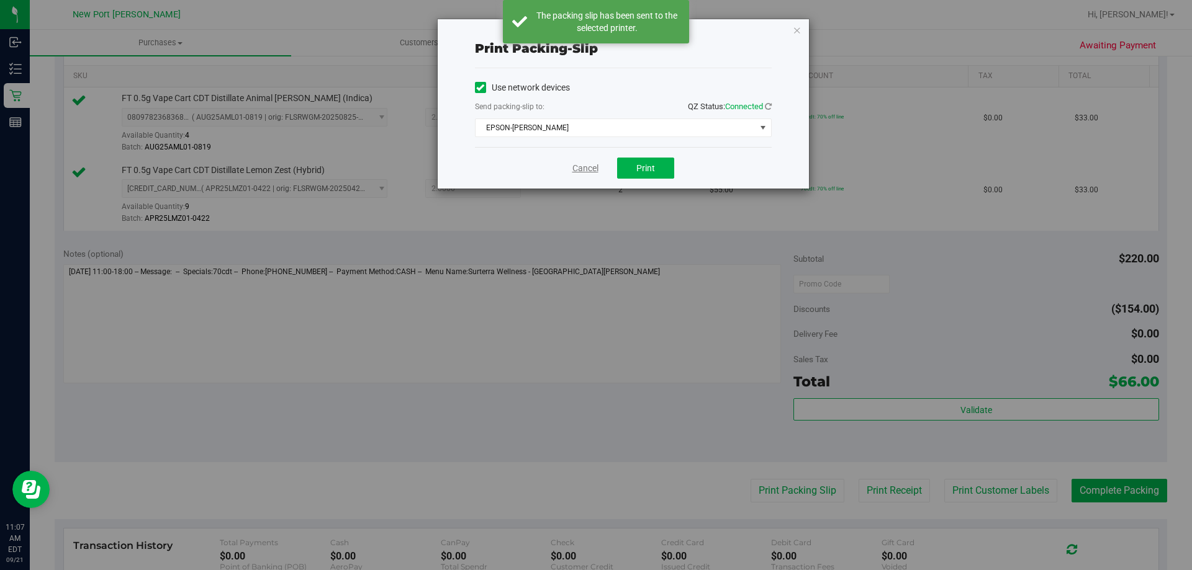
click at [585, 171] on link "Cancel" at bounding box center [585, 168] width 26 height 13
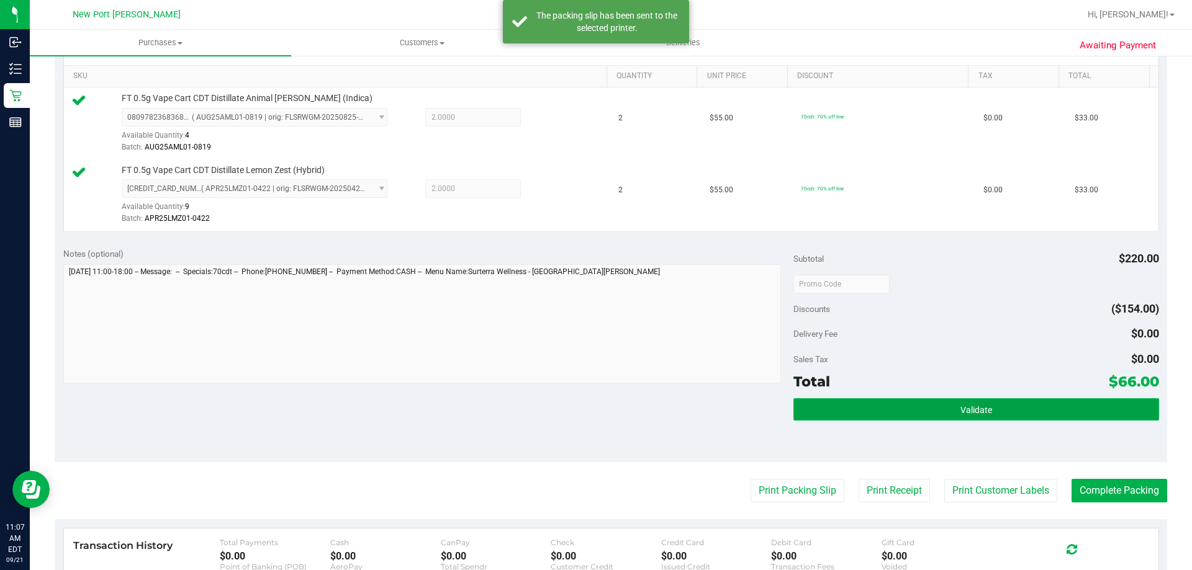
click at [909, 410] on button "Validate" at bounding box center [975, 409] width 365 height 22
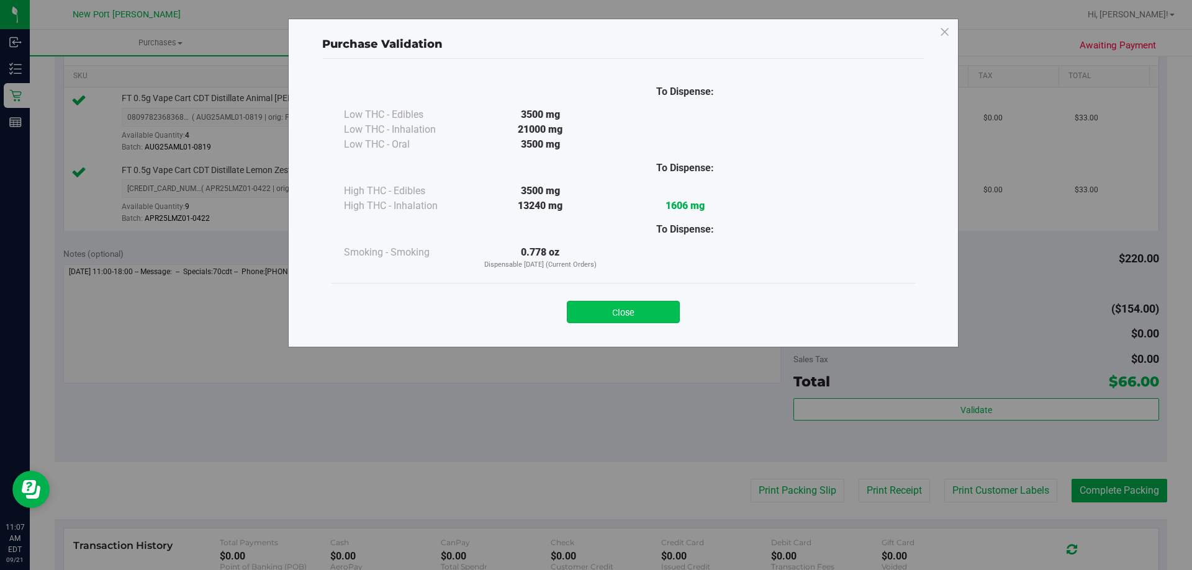
click at [629, 310] on button "Close" at bounding box center [623, 312] width 113 height 22
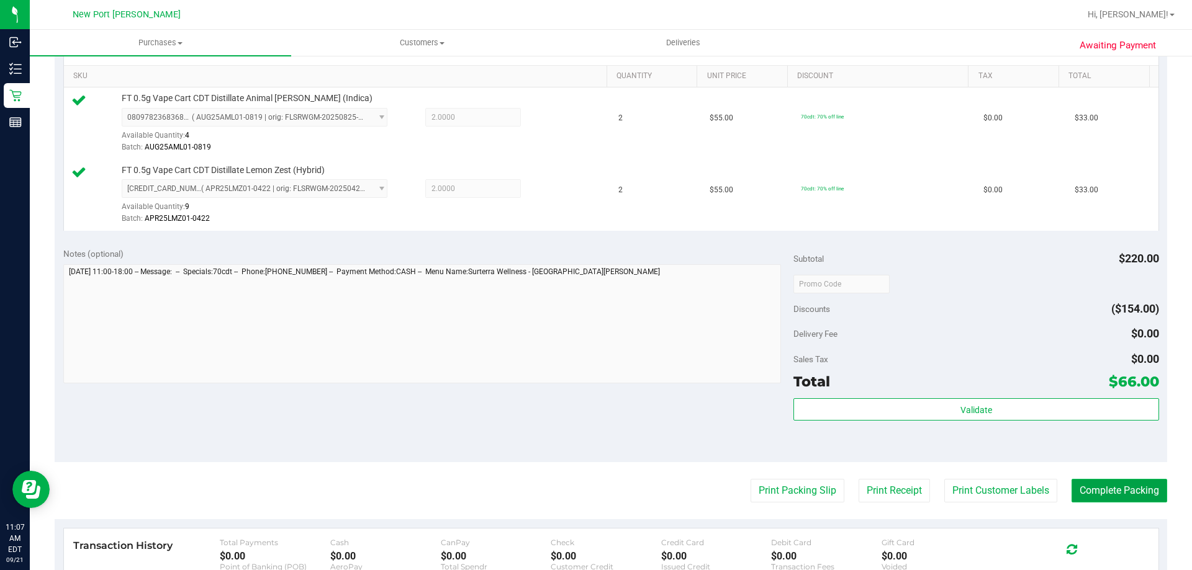
click at [1109, 492] on button "Complete Packing" at bounding box center [1119, 491] width 96 height 24
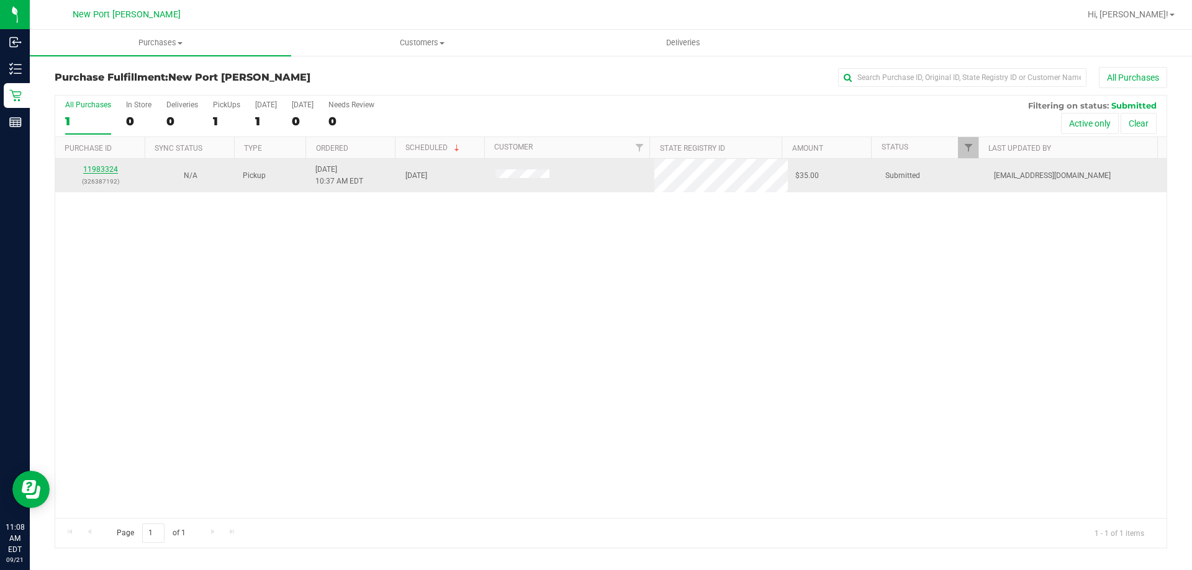
click at [96, 168] on link "11983324" at bounding box center [100, 169] width 35 height 9
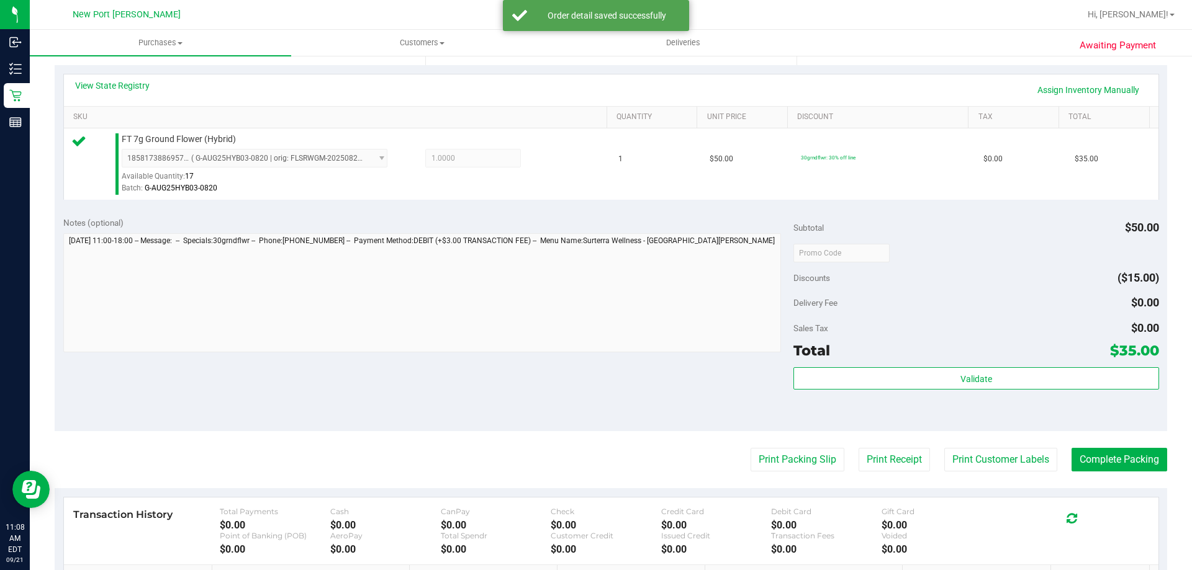
scroll to position [310, 0]
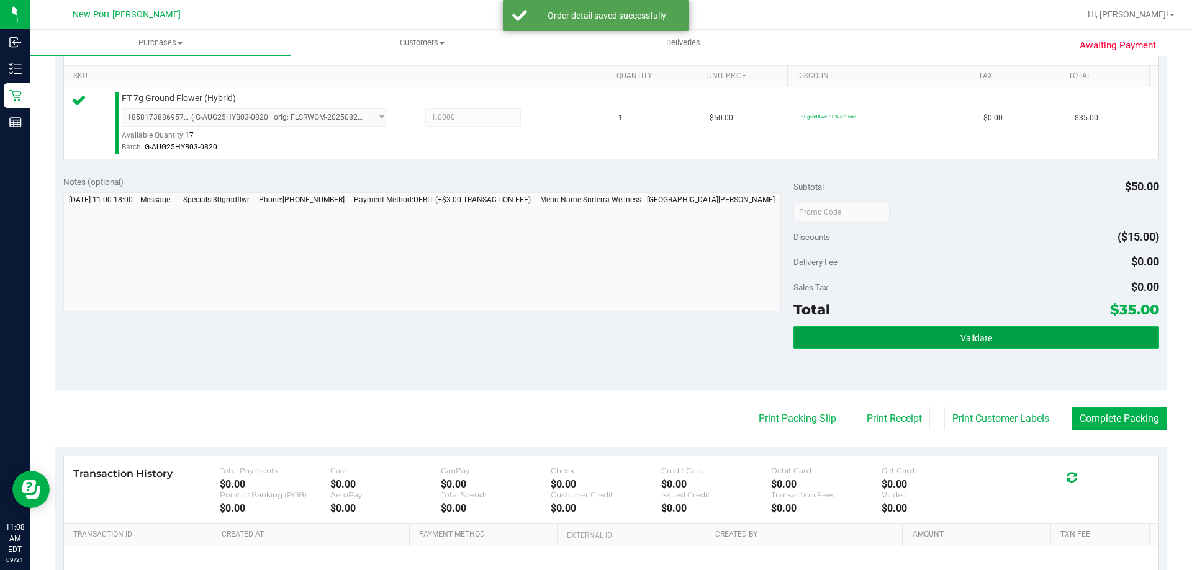
click at [959, 326] on button "Validate" at bounding box center [975, 337] width 365 height 22
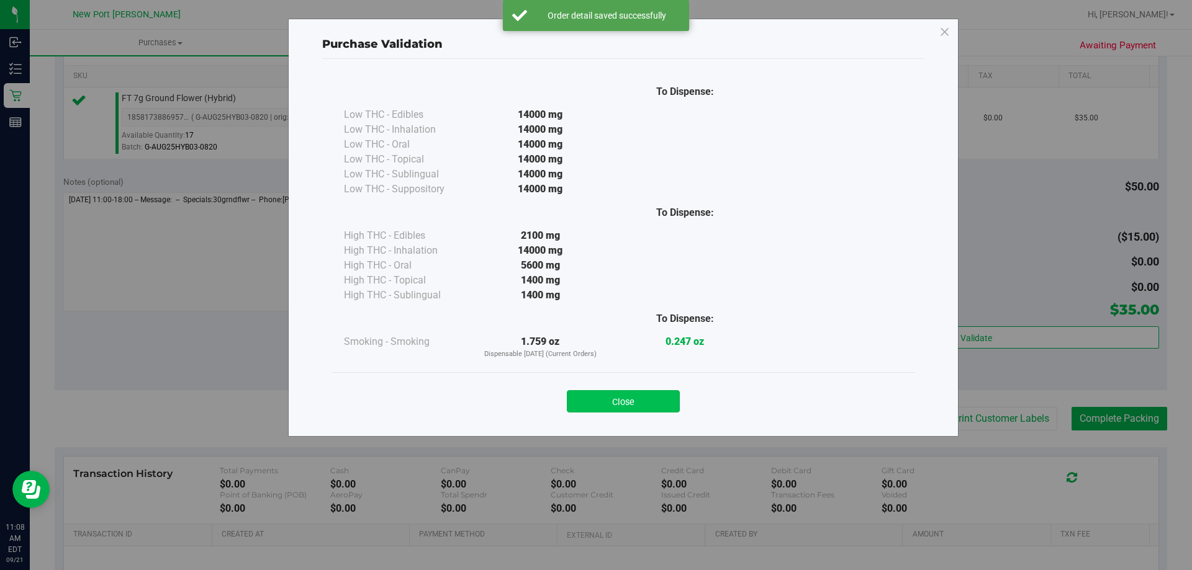
click at [652, 408] on button "Close" at bounding box center [623, 401] width 113 height 22
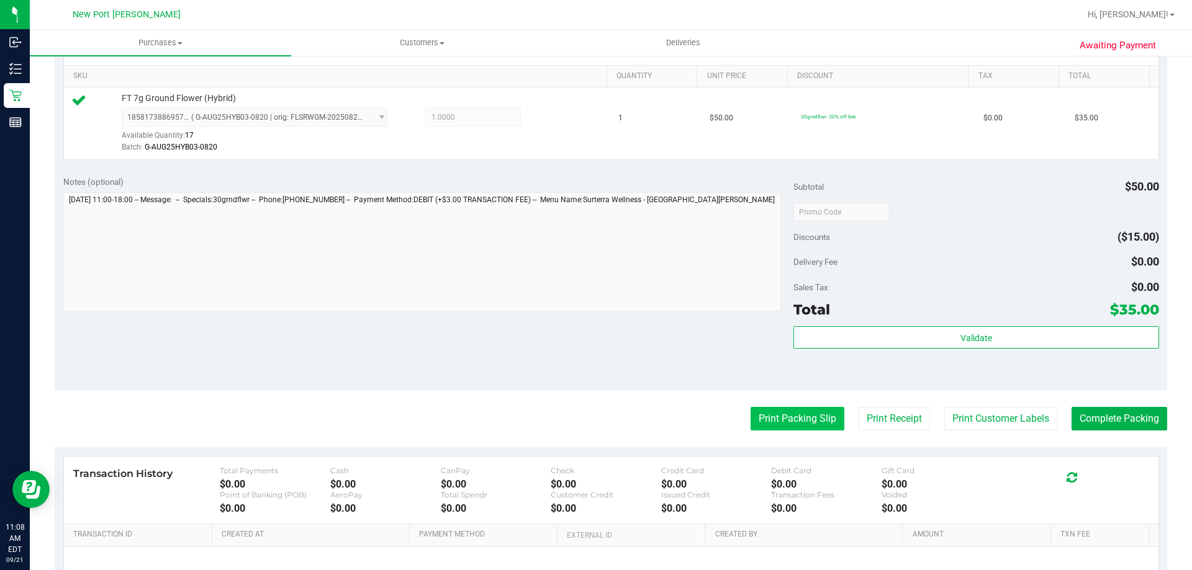
click at [798, 420] on button "Print Packing Slip" at bounding box center [797, 419] width 94 height 24
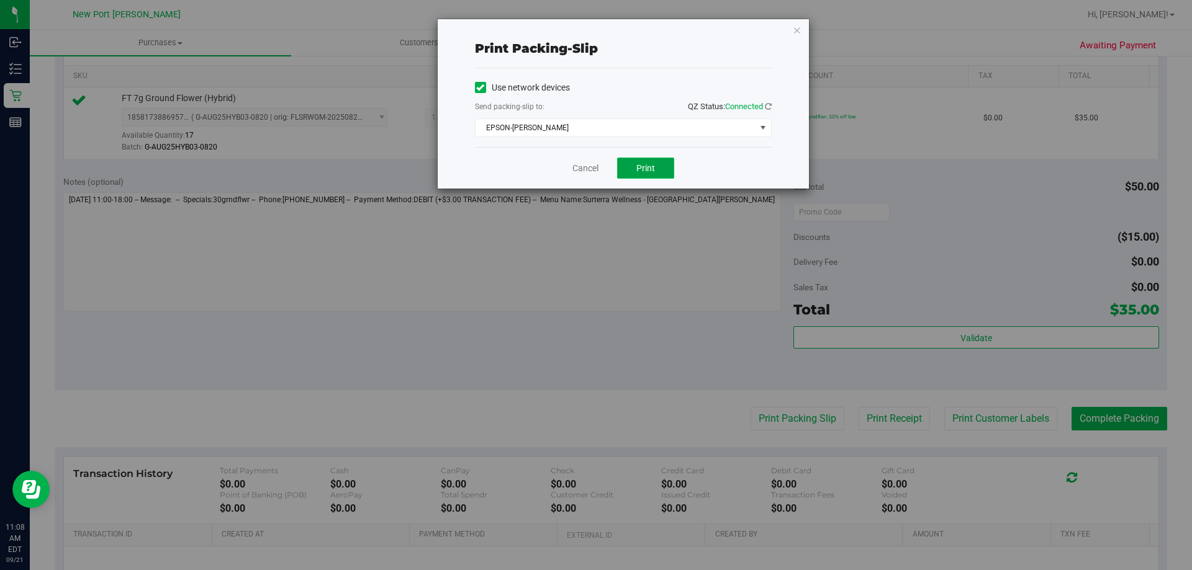
click at [650, 171] on span "Print" at bounding box center [645, 168] width 19 height 10
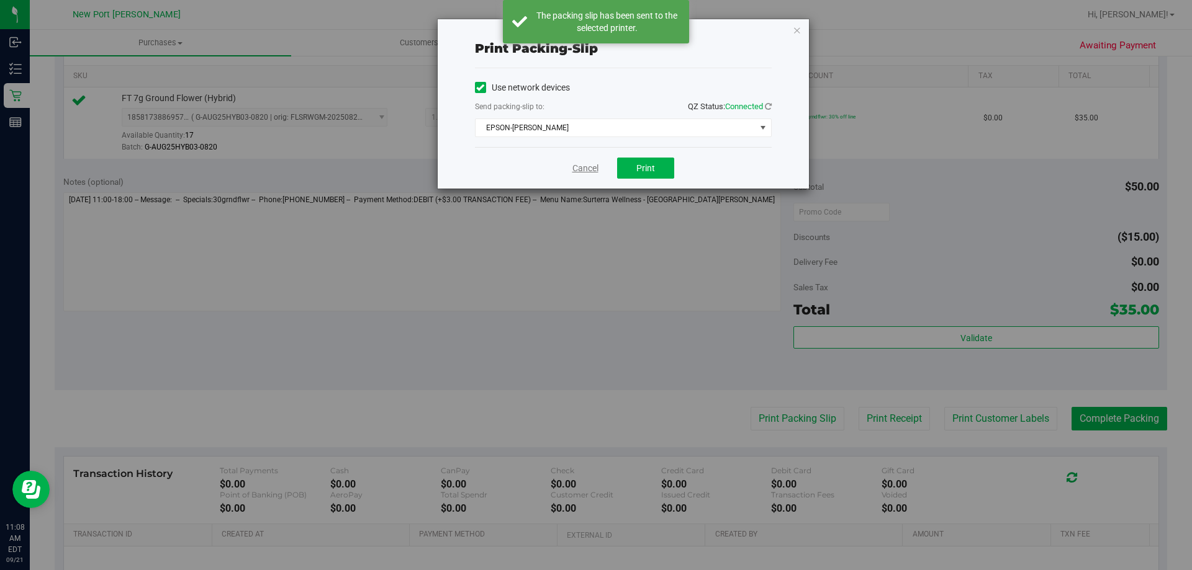
click at [592, 168] on link "Cancel" at bounding box center [585, 168] width 26 height 13
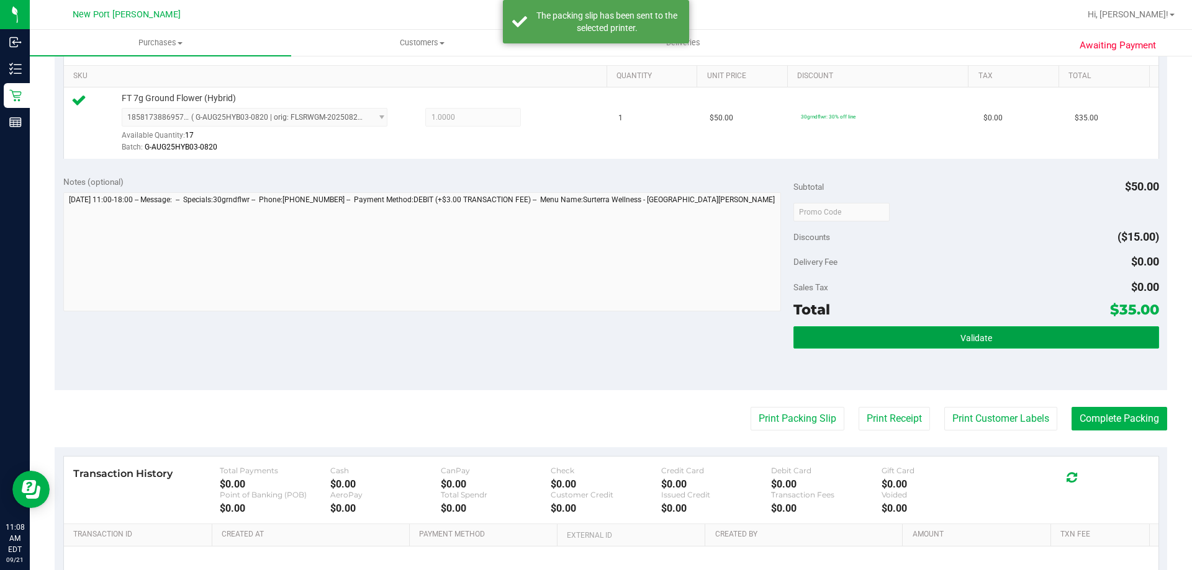
click at [990, 336] on button "Validate" at bounding box center [975, 337] width 365 height 22
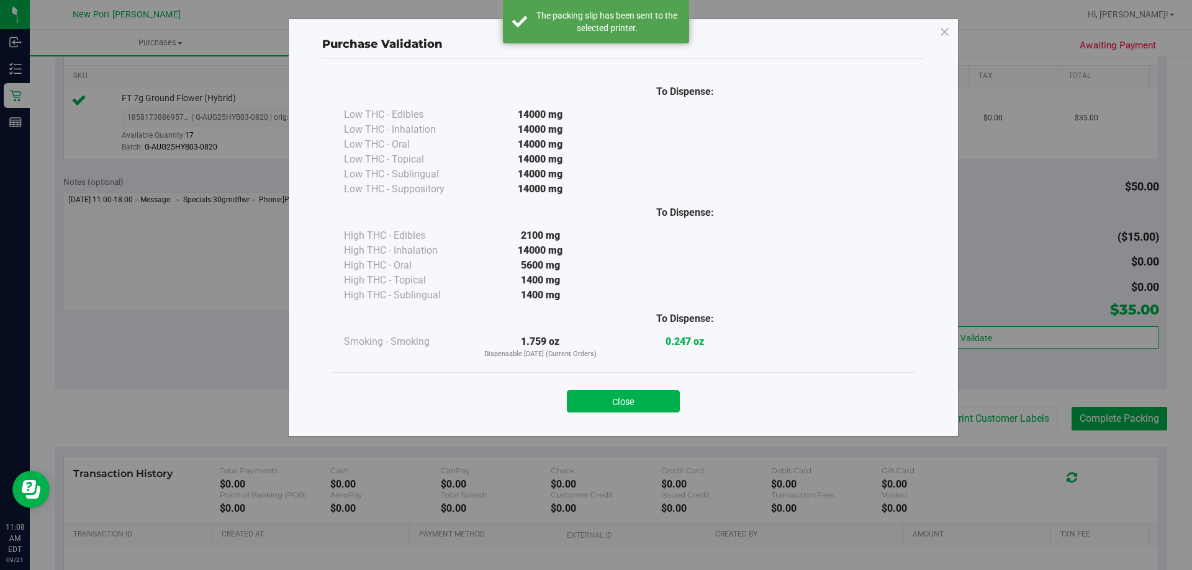
click at [610, 395] on button "Close" at bounding box center [623, 401] width 113 height 22
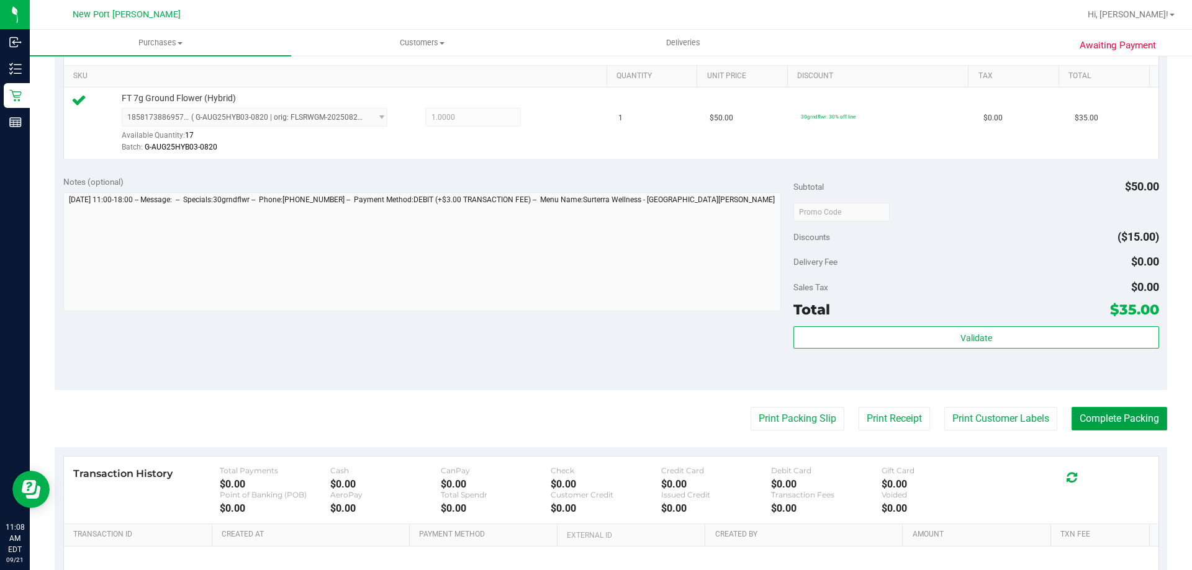
click at [1096, 414] on button "Complete Packing" at bounding box center [1119, 419] width 96 height 24
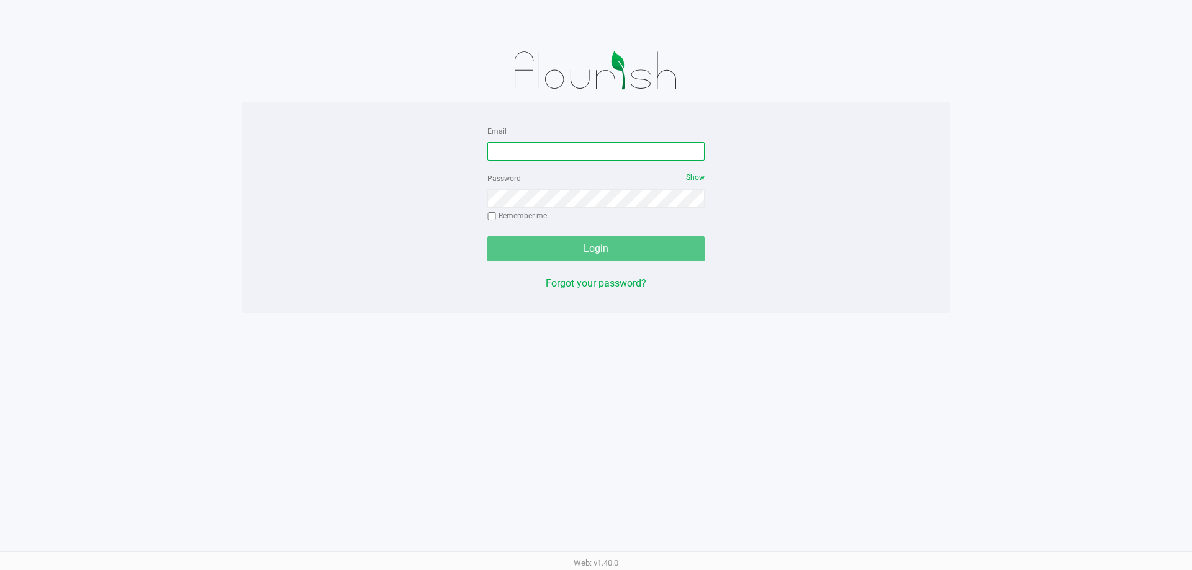
click at [521, 148] on input "Email" at bounding box center [595, 151] width 217 height 19
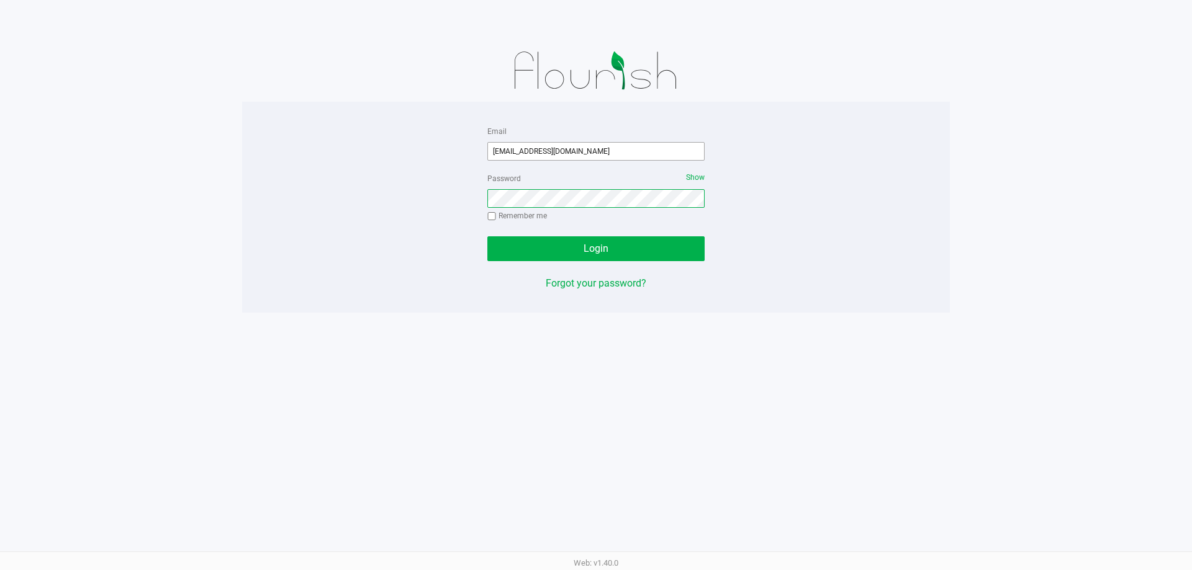
click at [487, 236] on button "Login" at bounding box center [595, 248] width 217 height 25
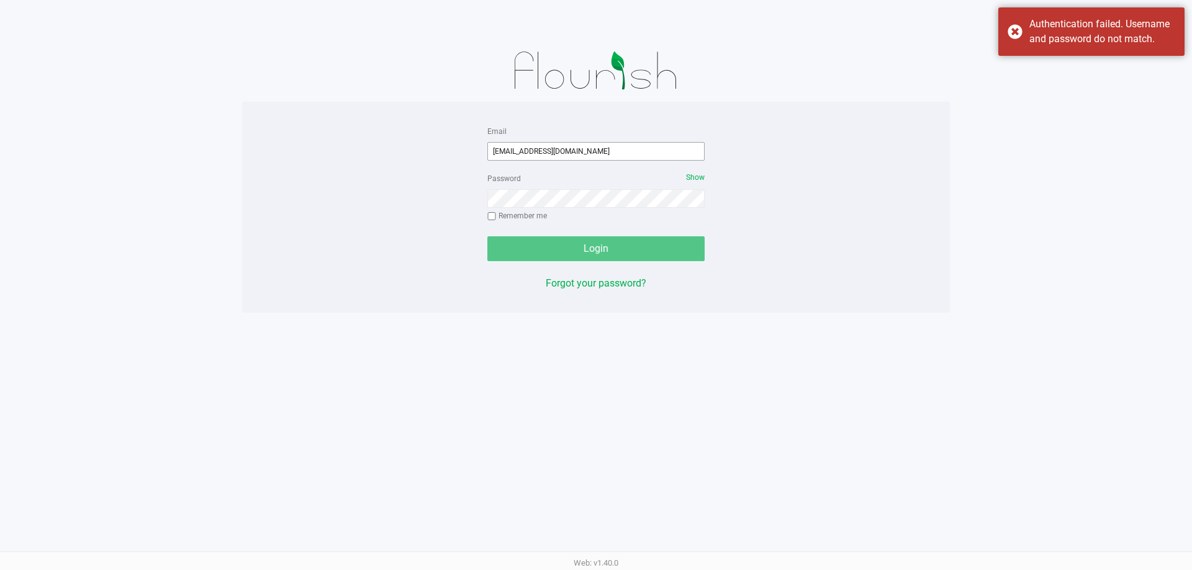
click at [564, 152] on input "twilkerson@liveparalle.com" at bounding box center [595, 151] width 217 height 19
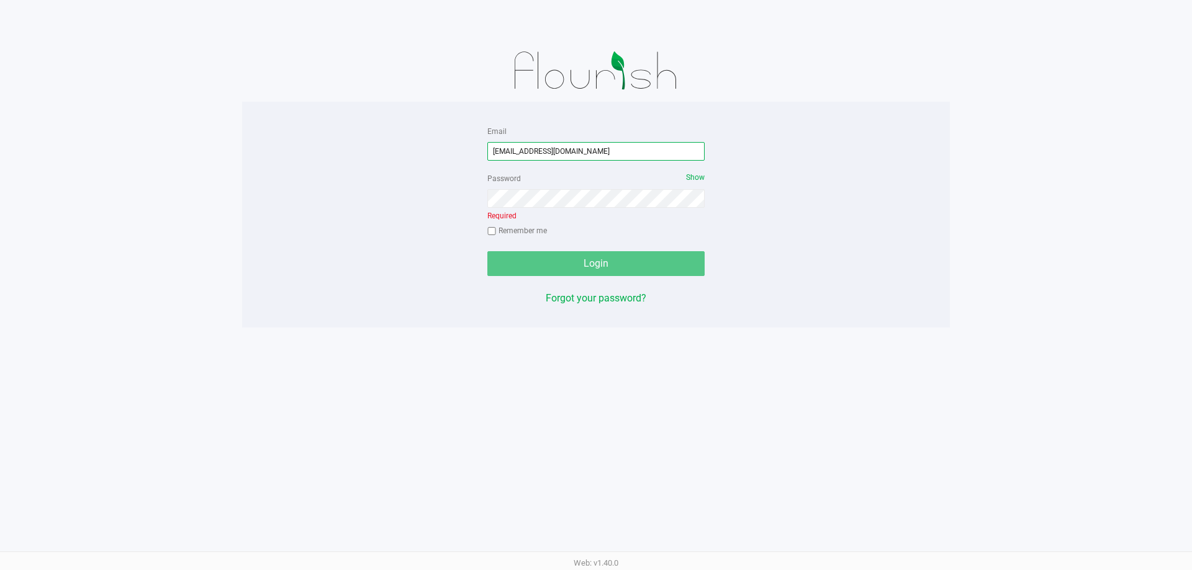
type input "twilkerson@liveparallel.com"
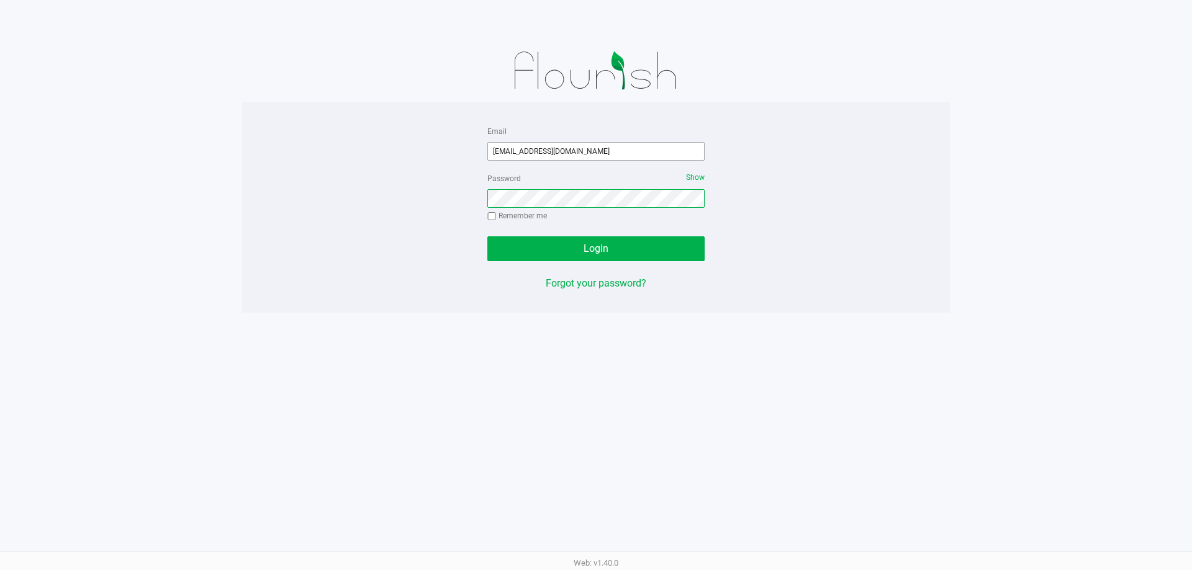
click at [487, 236] on button "Login" at bounding box center [595, 248] width 217 height 25
